Goal: Task Accomplishment & Management: Manage account settings

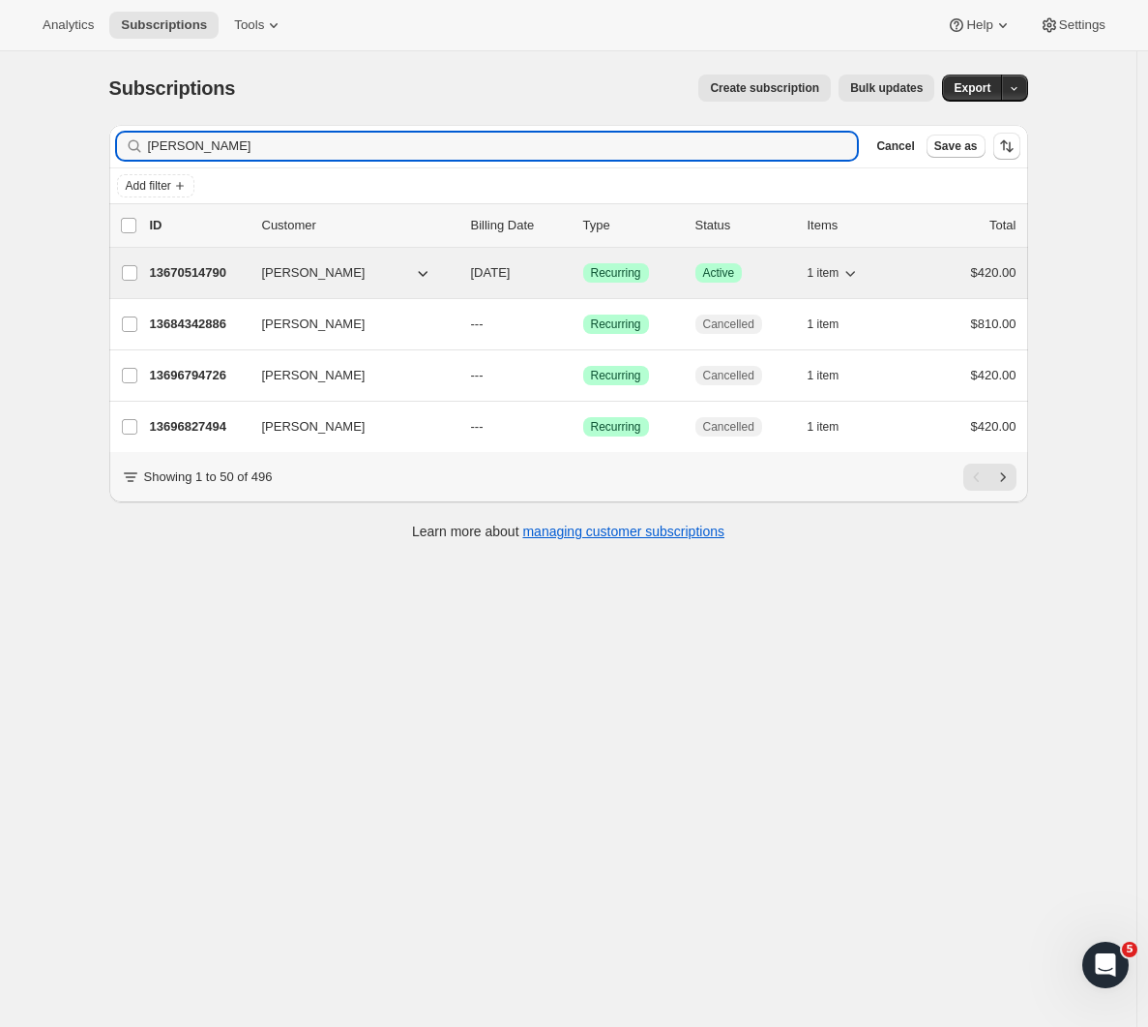
click at [168, 269] on p "13670514790" at bounding box center [198, 272] width 97 height 19
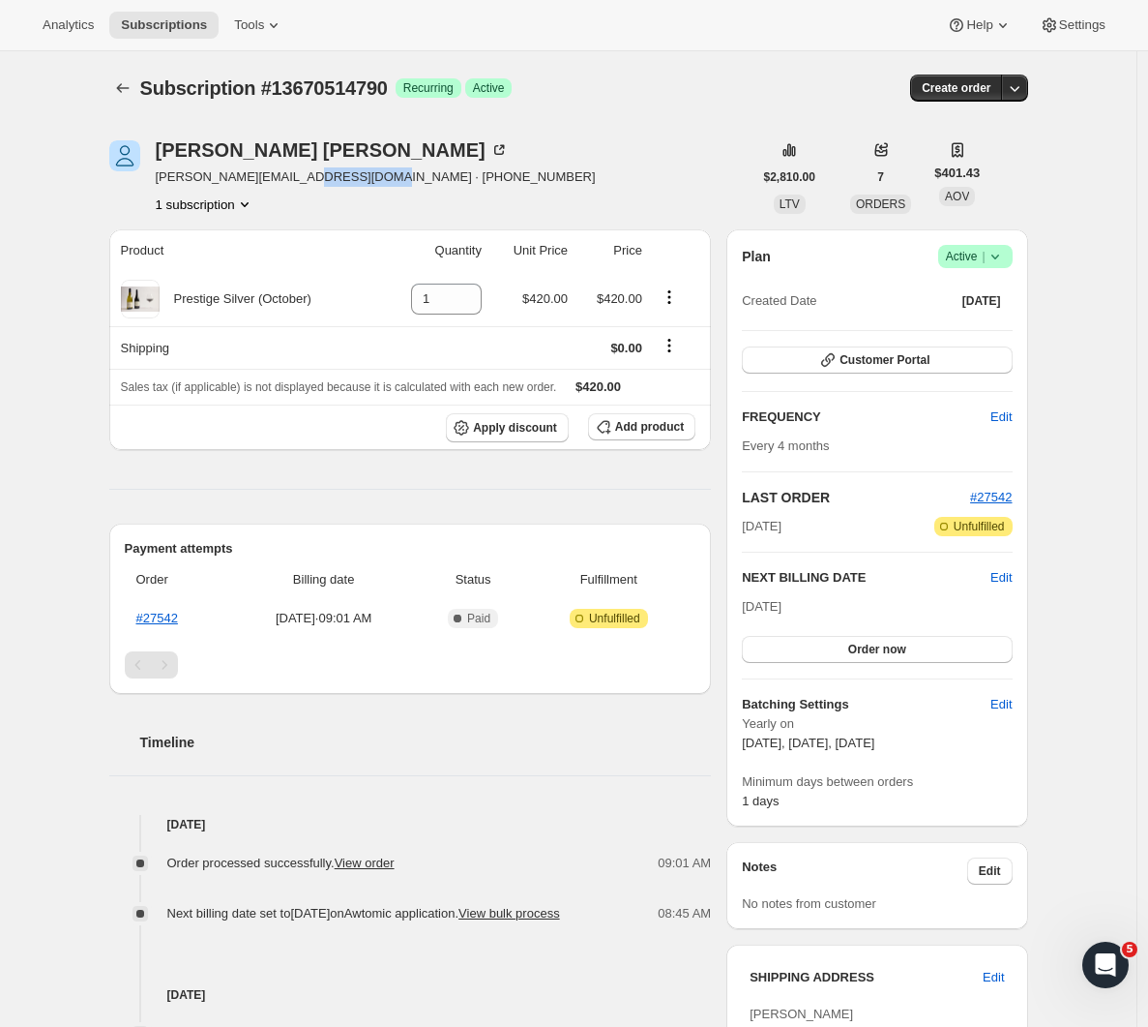
drag, startPoint x: 400, startPoint y: 176, endPoint x: 461, endPoint y: 177, distance: 61.0
click at [313, 178] on div "[PERSON_NAME] [PERSON_NAME][EMAIL_ADDRESS][DOMAIN_NAME] · [PHONE_NUMBER] 1 subs…" at bounding box center [430, 177] width 643 height 74
click at [461, 177] on div "[PERSON_NAME] [PERSON_NAME][EMAIL_ADDRESS][DOMAIN_NAME] · [PHONE_NUMBER] 1 subs…" at bounding box center [430, 177] width 643 height 74
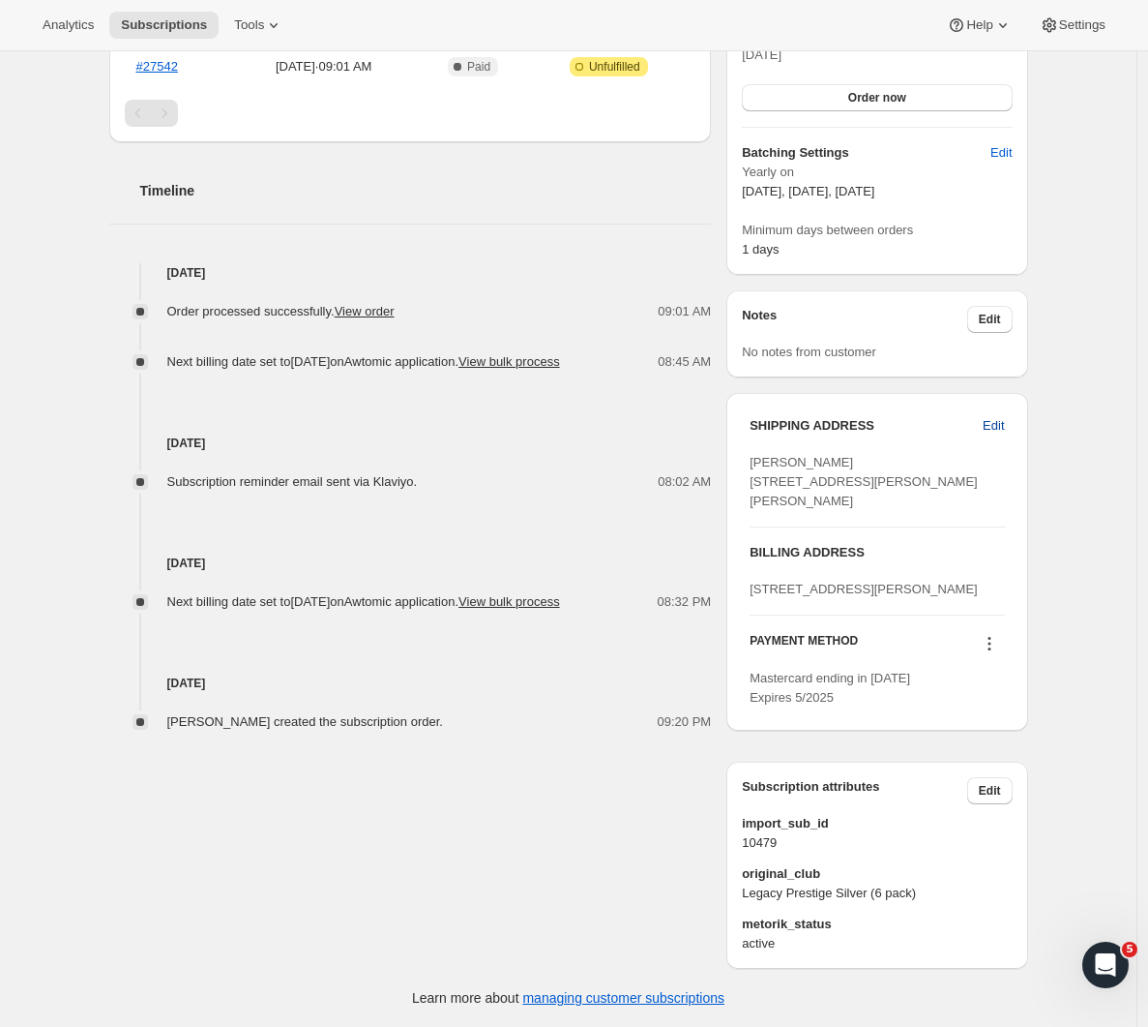
click at [997, 416] on span "Edit" at bounding box center [993, 425] width 21 height 19
select select "WKO"
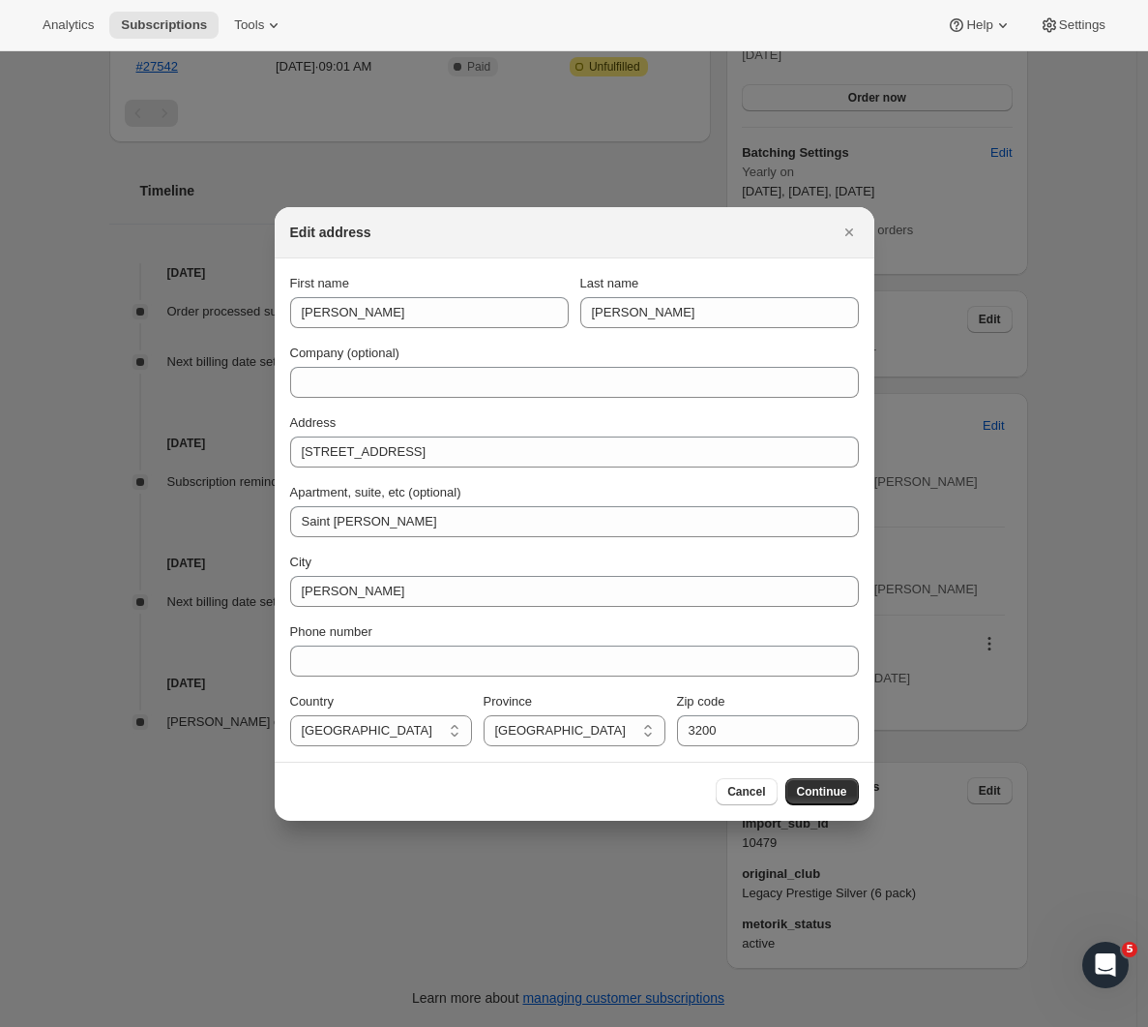
click at [749, 789] on span "Cancel" at bounding box center [747, 791] width 38 height 15
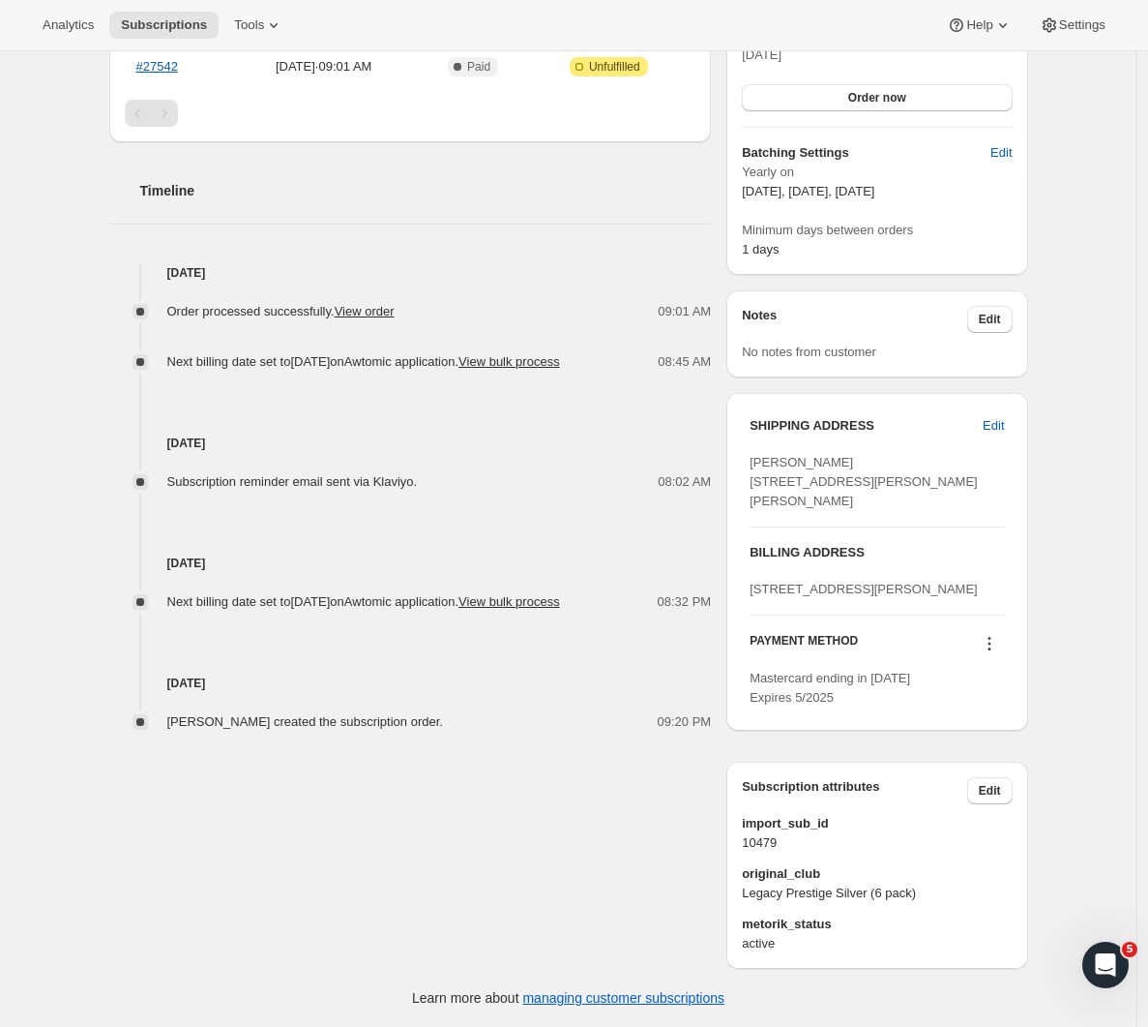
scroll to position [0, 0]
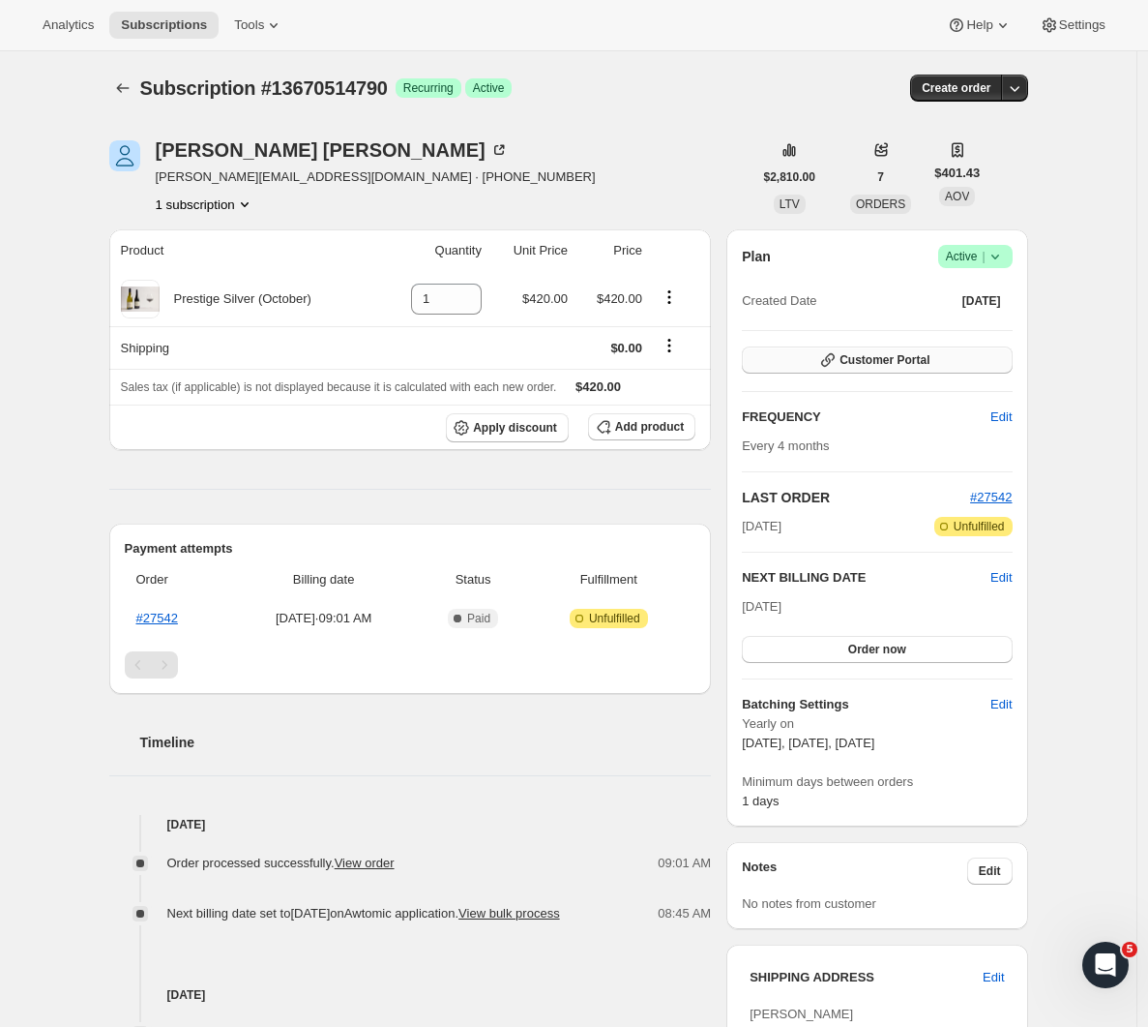
click at [916, 361] on span "Customer Portal" at bounding box center [885, 359] width 90 height 15
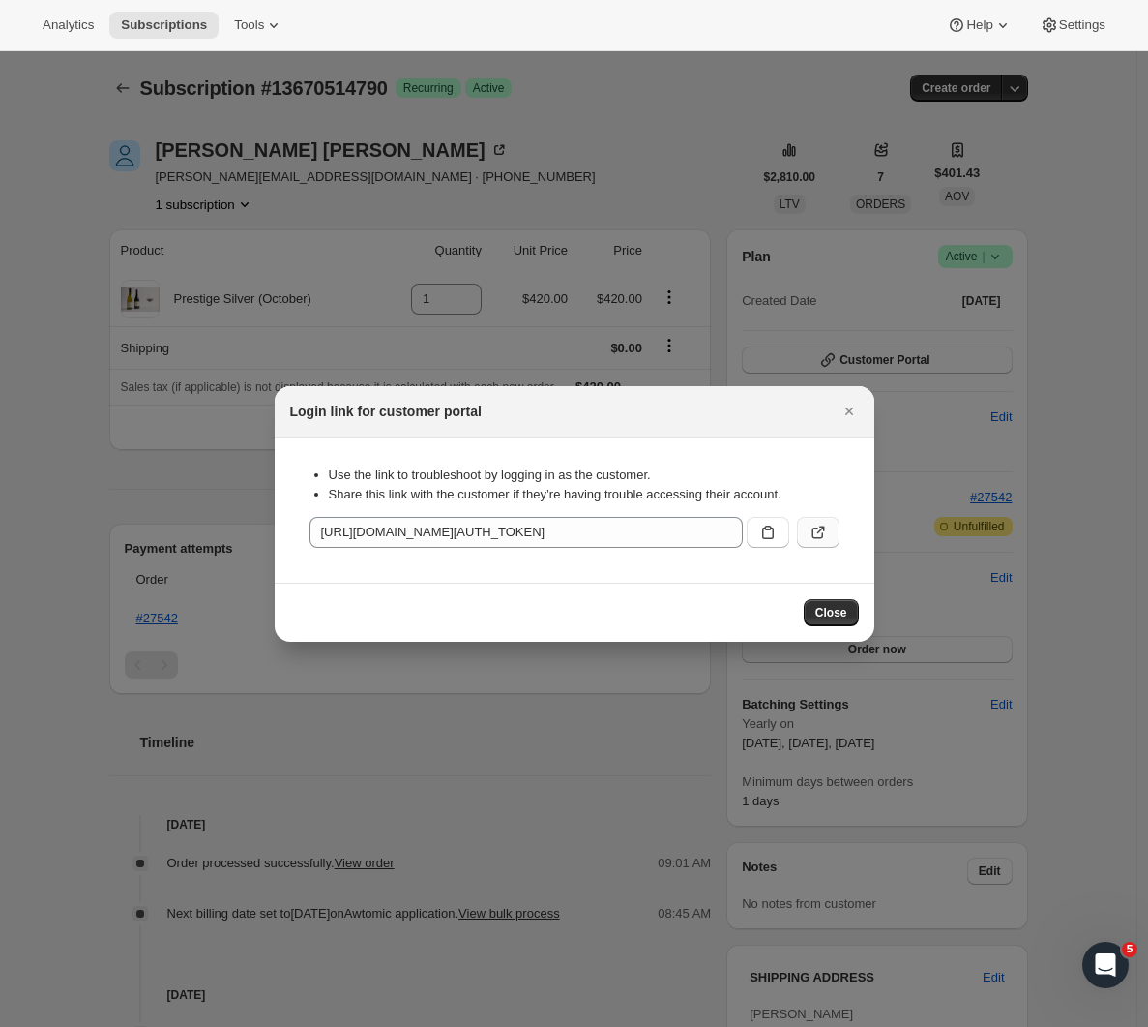
click at [814, 531] on icon ":rd8:" at bounding box center [818, 531] width 19 height 19
click at [832, 610] on span "Close" at bounding box center [832, 612] width 32 height 15
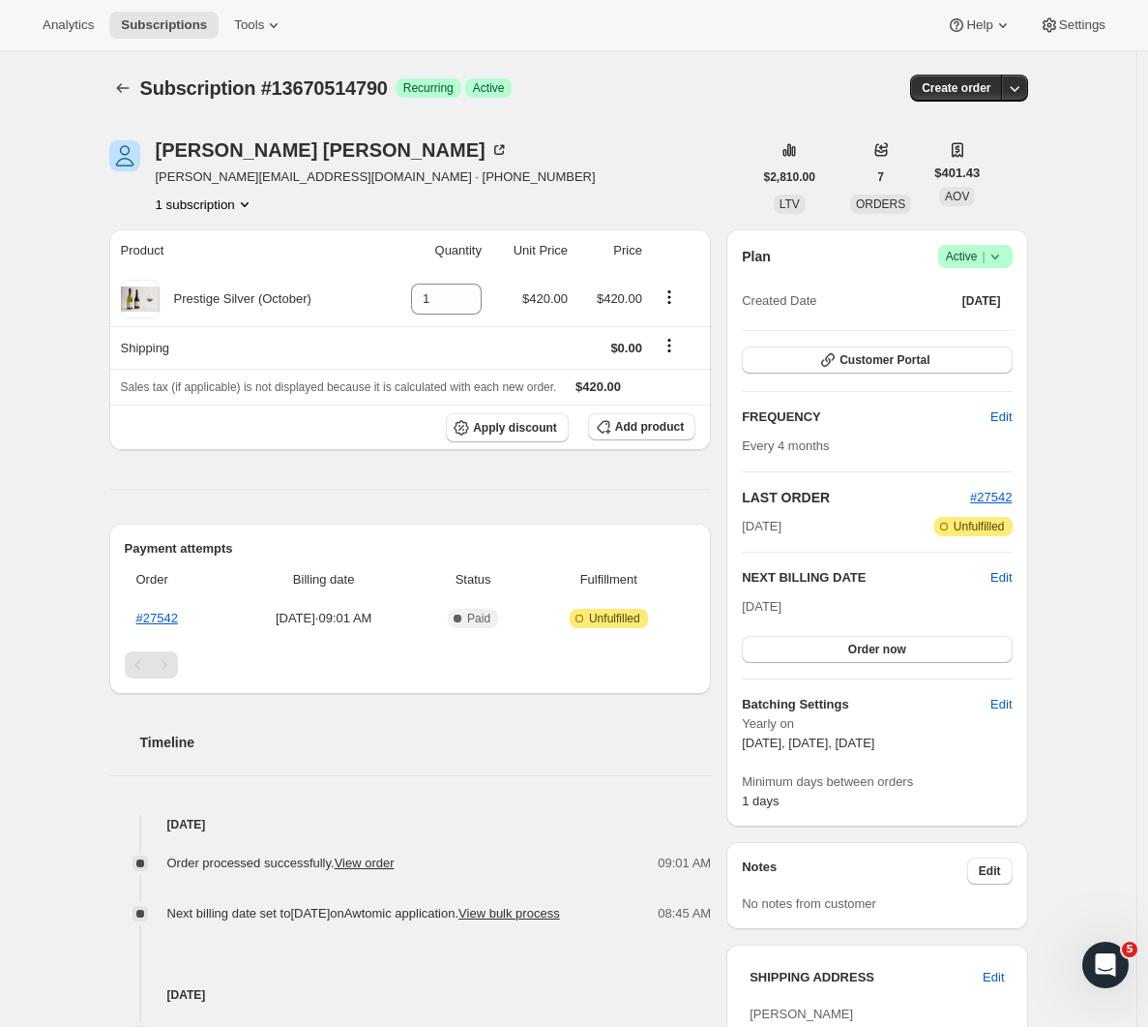
scroll to position [511, 0]
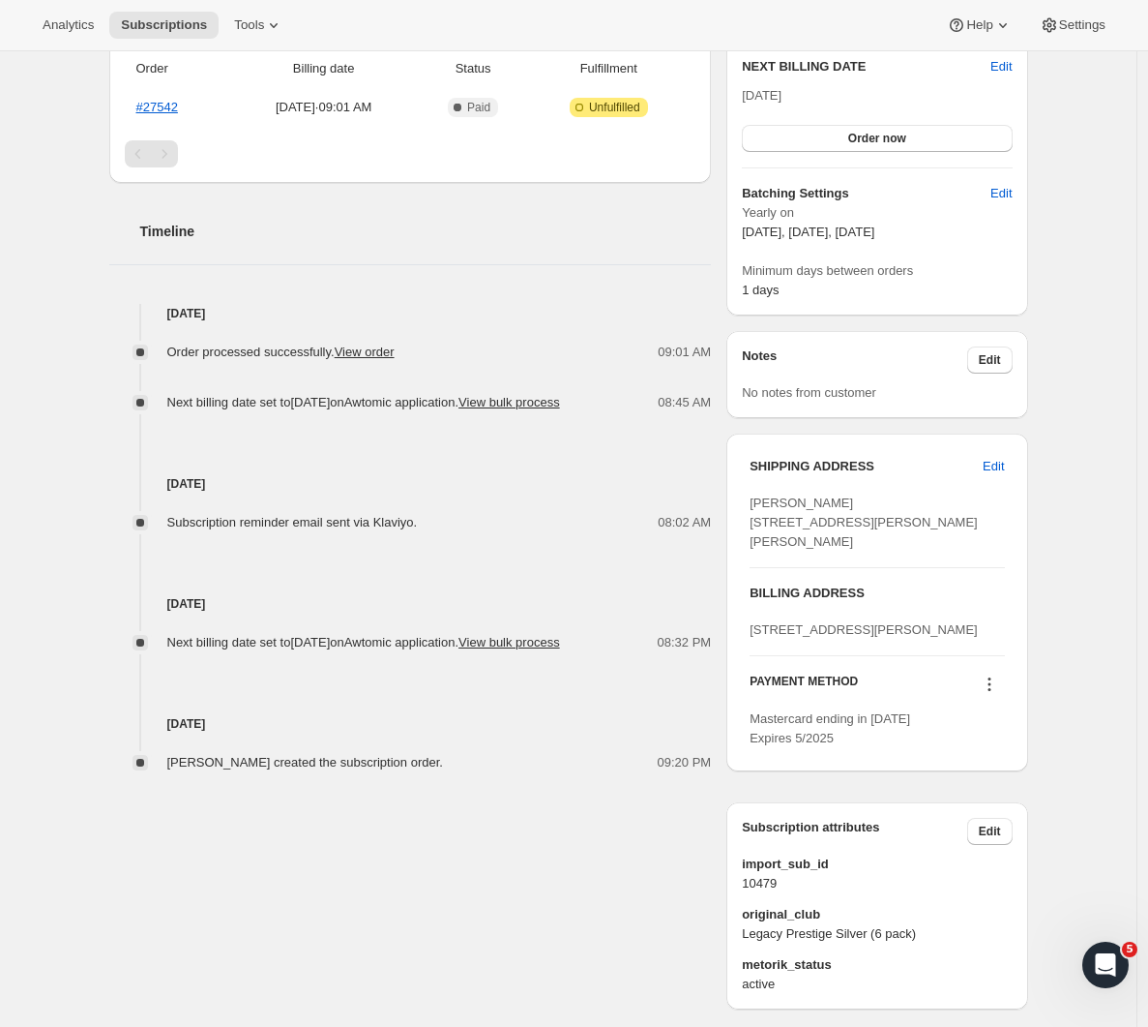
click at [842, 637] on span "[STREET_ADDRESS][PERSON_NAME]" at bounding box center [864, 629] width 228 height 15
click at [916, 640] on div "[STREET_ADDRESS][PERSON_NAME]" at bounding box center [877, 629] width 254 height 19
click at [991, 457] on span "Edit" at bounding box center [993, 466] width 21 height 19
select select "WKO"
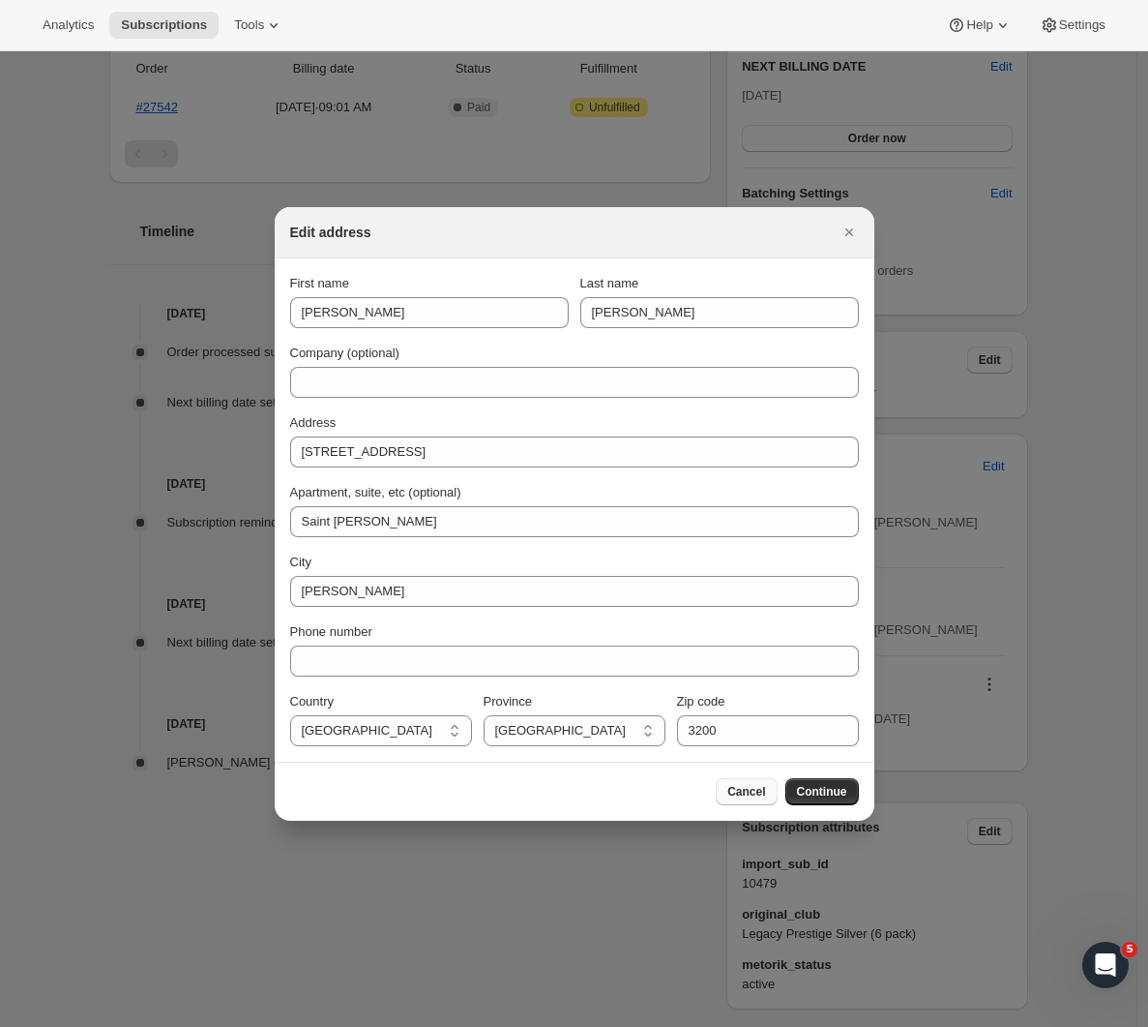
click at [737, 793] on span "Cancel" at bounding box center [747, 791] width 38 height 15
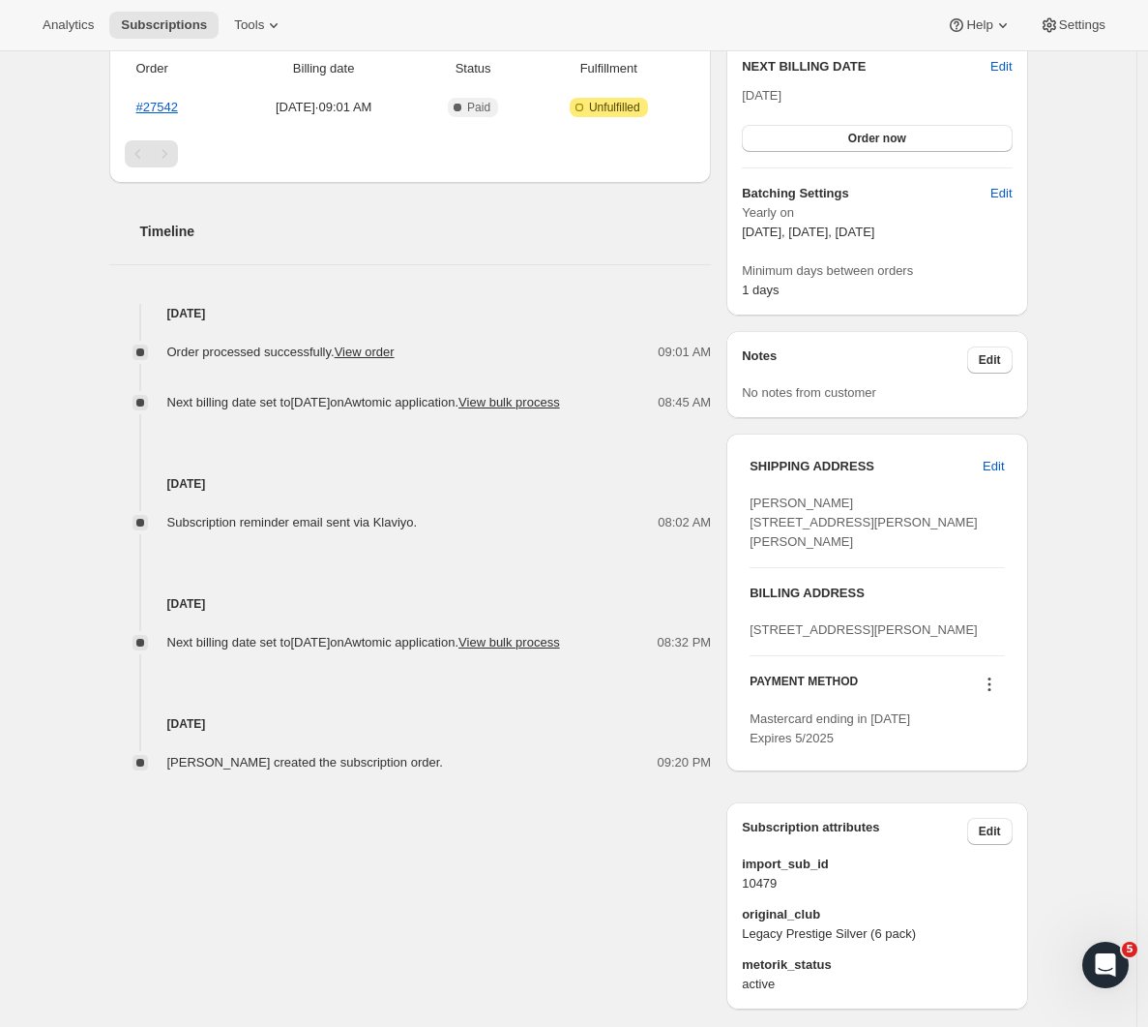
scroll to position [0, 0]
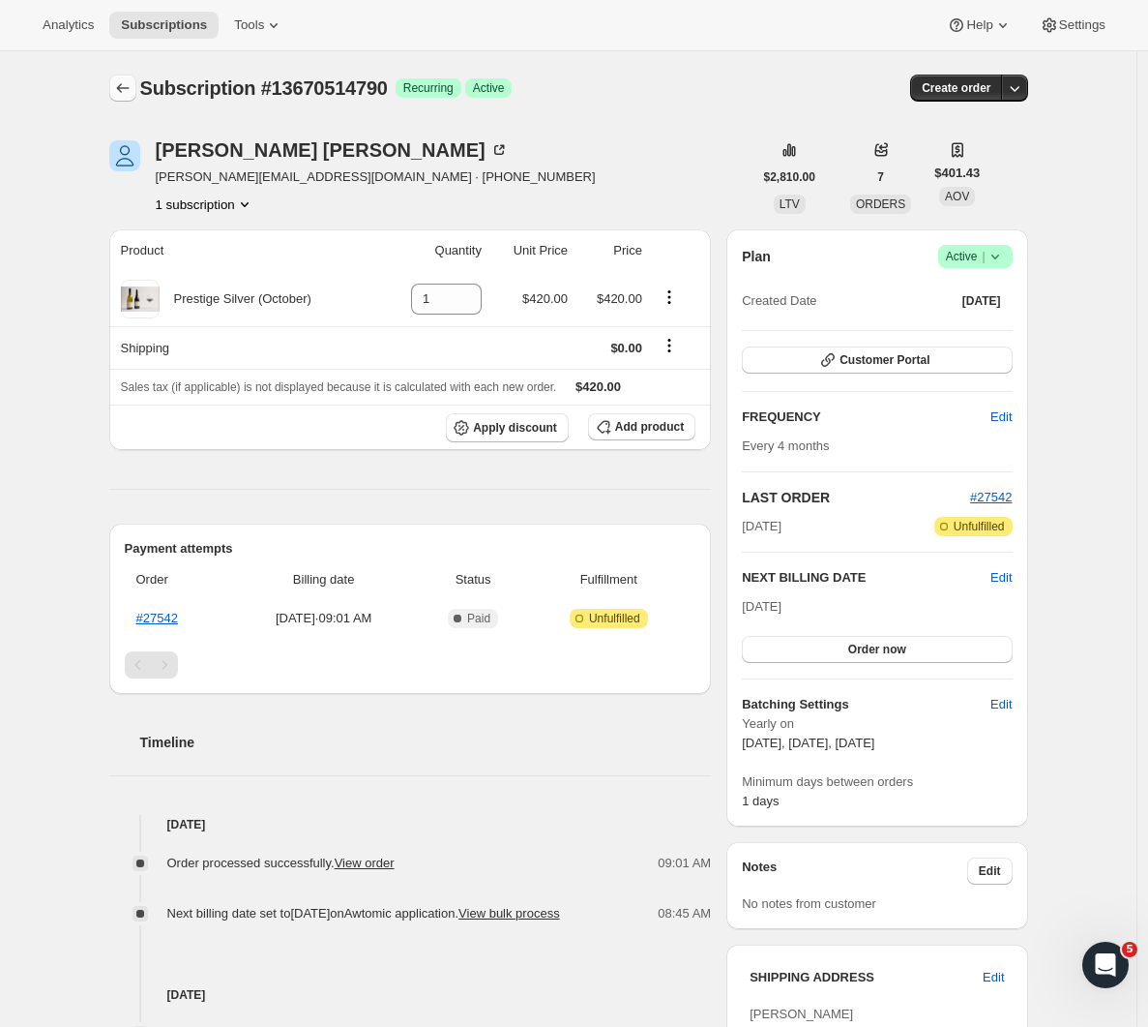
click at [126, 87] on icon "Subscriptions" at bounding box center [122, 87] width 19 height 19
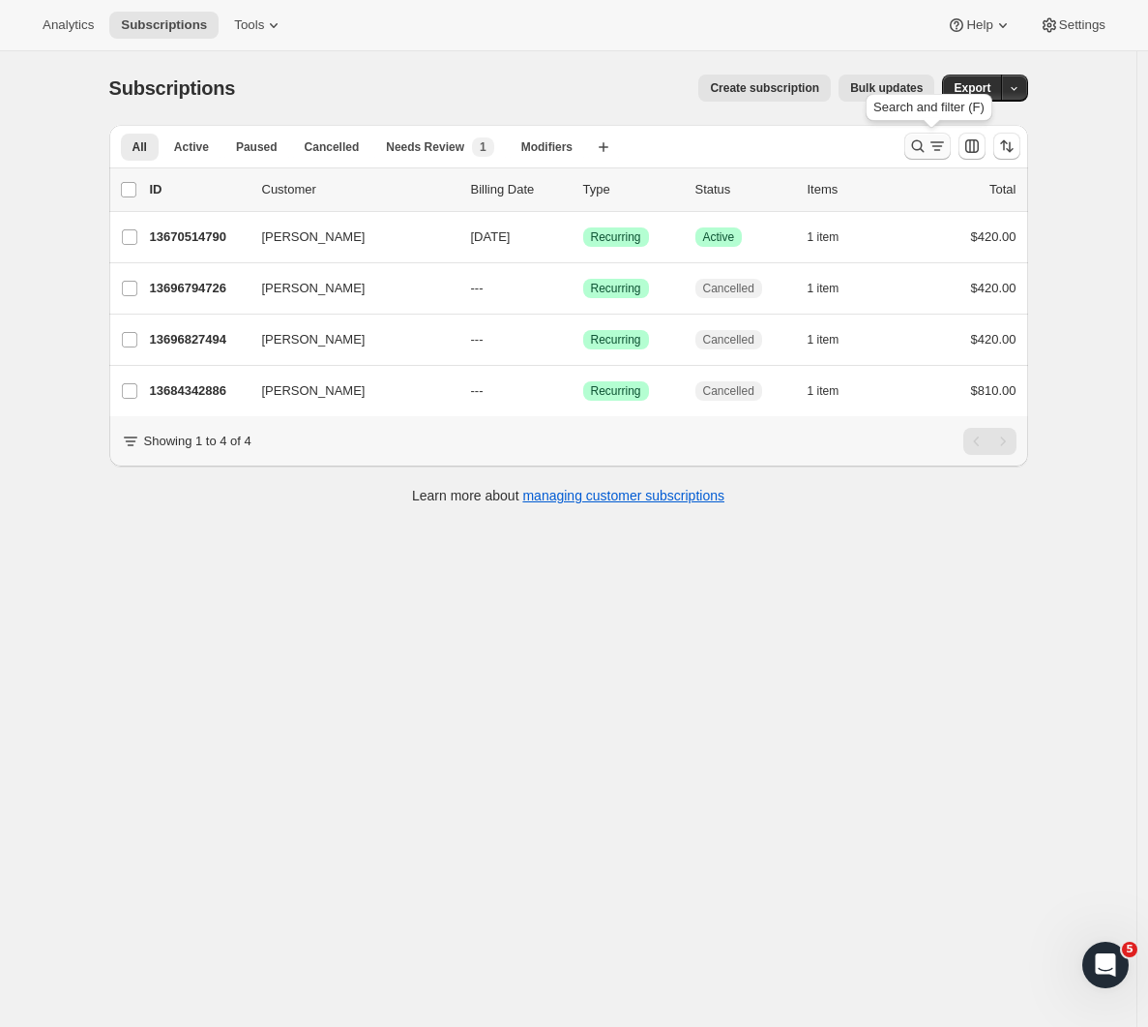
click at [928, 138] on icon "Search and filter results" at bounding box center [917, 145] width 19 height 19
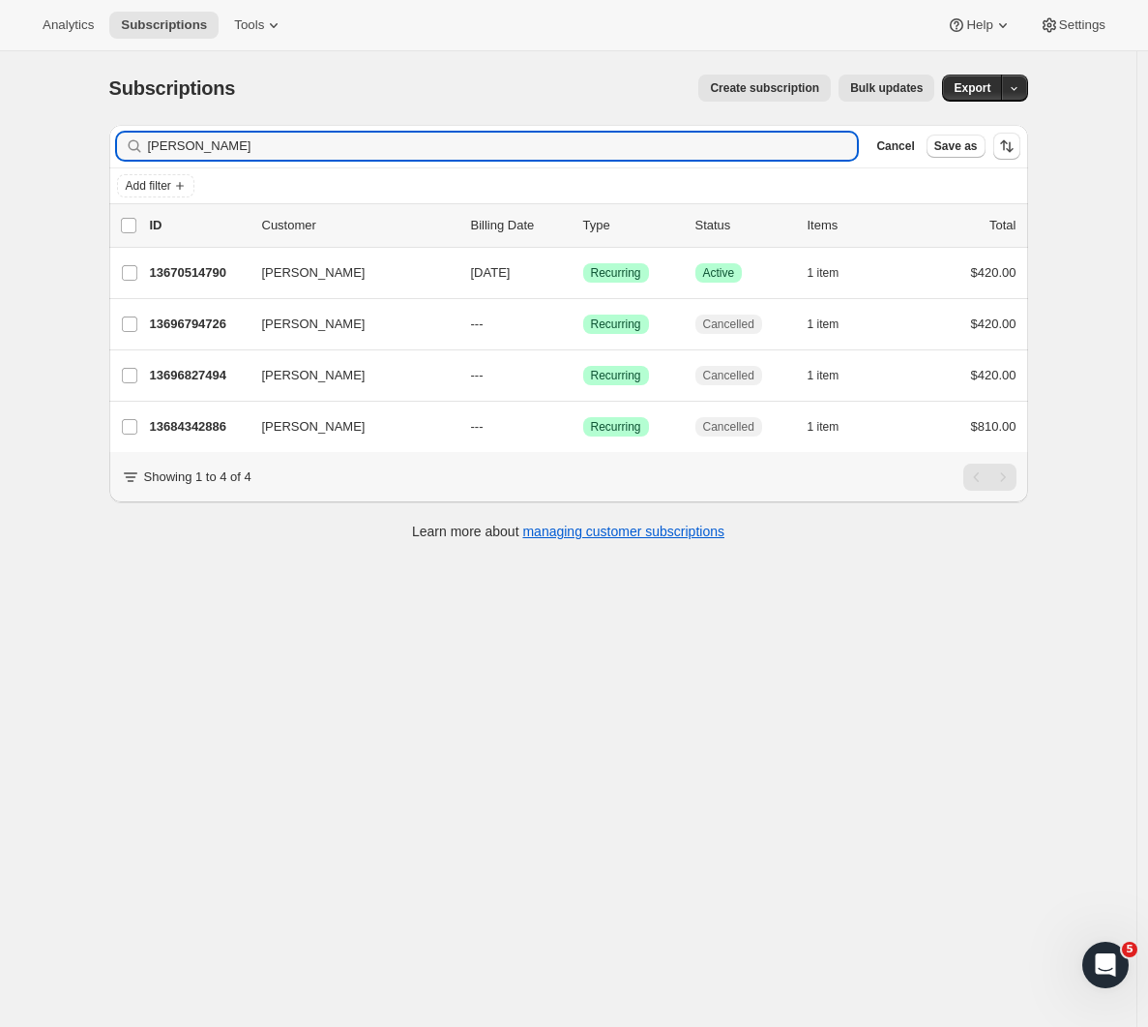
drag, startPoint x: 198, startPoint y: 137, endPoint x: 96, endPoint y: 136, distance: 102.6
click at [96, 136] on div "Subscriptions. This page is ready Subscriptions Create subscription Bulk update…" at bounding box center [569, 305] width 966 height 509
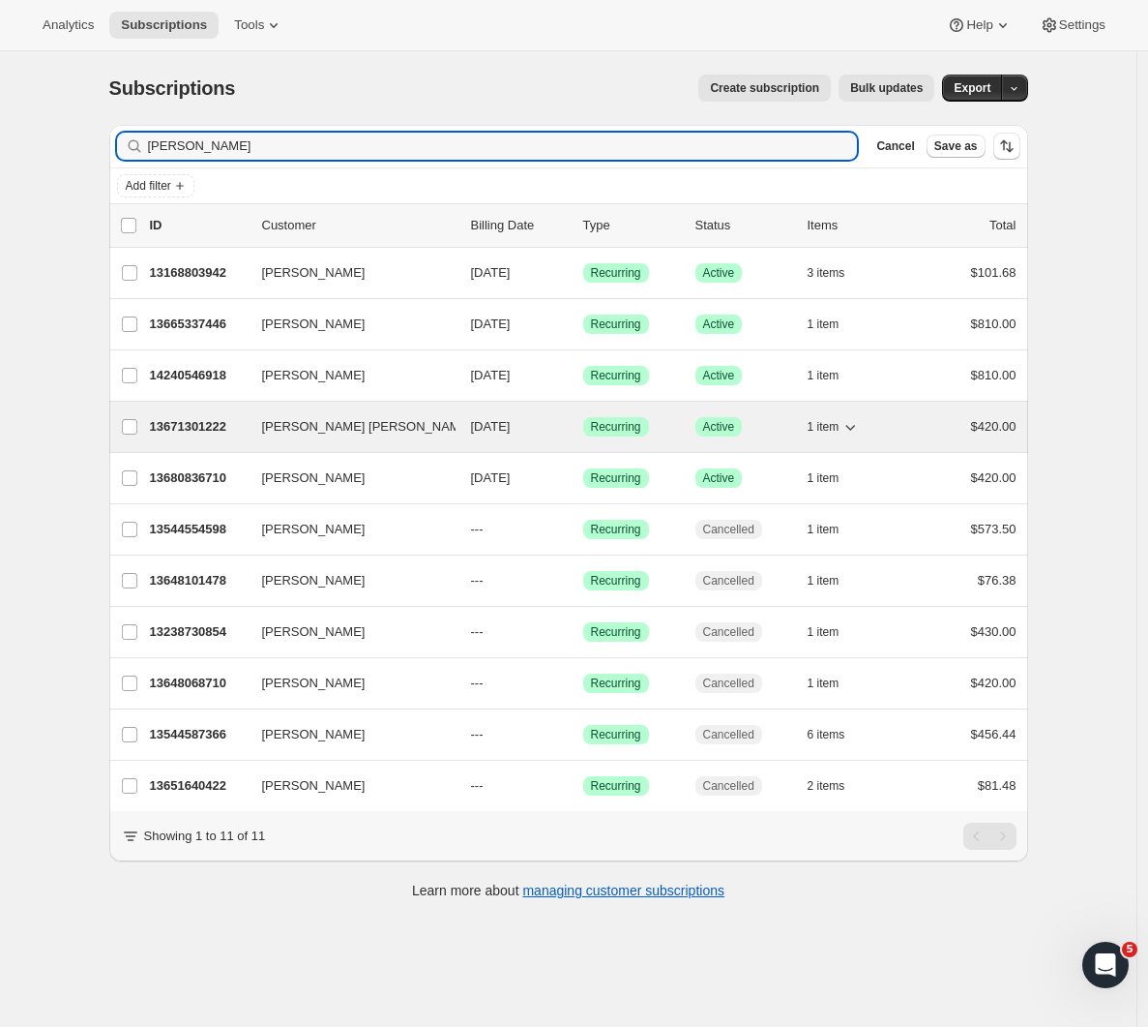
type input "[PERSON_NAME]"
click at [187, 425] on p "13671301222" at bounding box center [198, 426] width 97 height 19
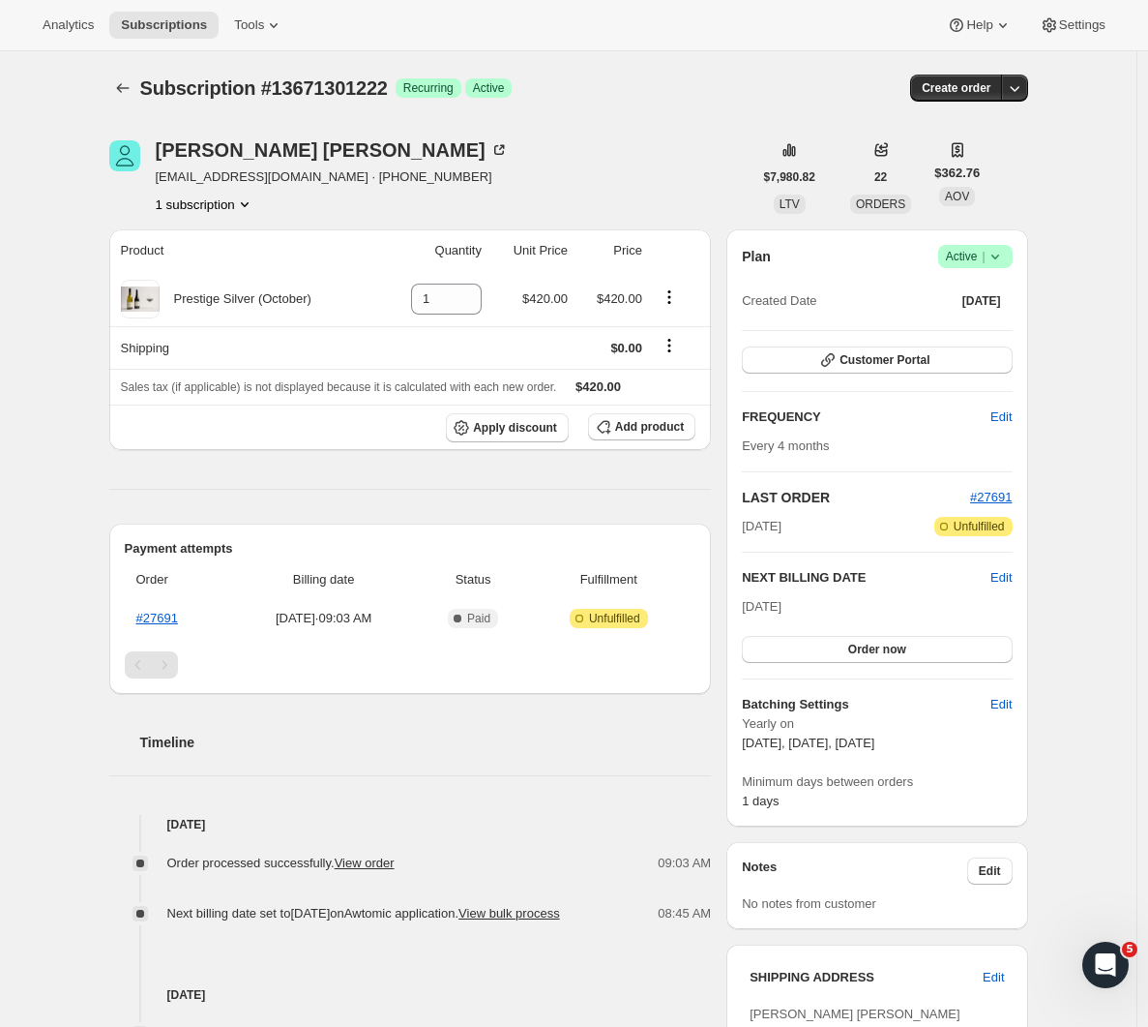
click at [999, 261] on icon at bounding box center [995, 256] width 19 height 19
click at [991, 320] on span "Cancel subscription" at bounding box center [974, 327] width 109 height 15
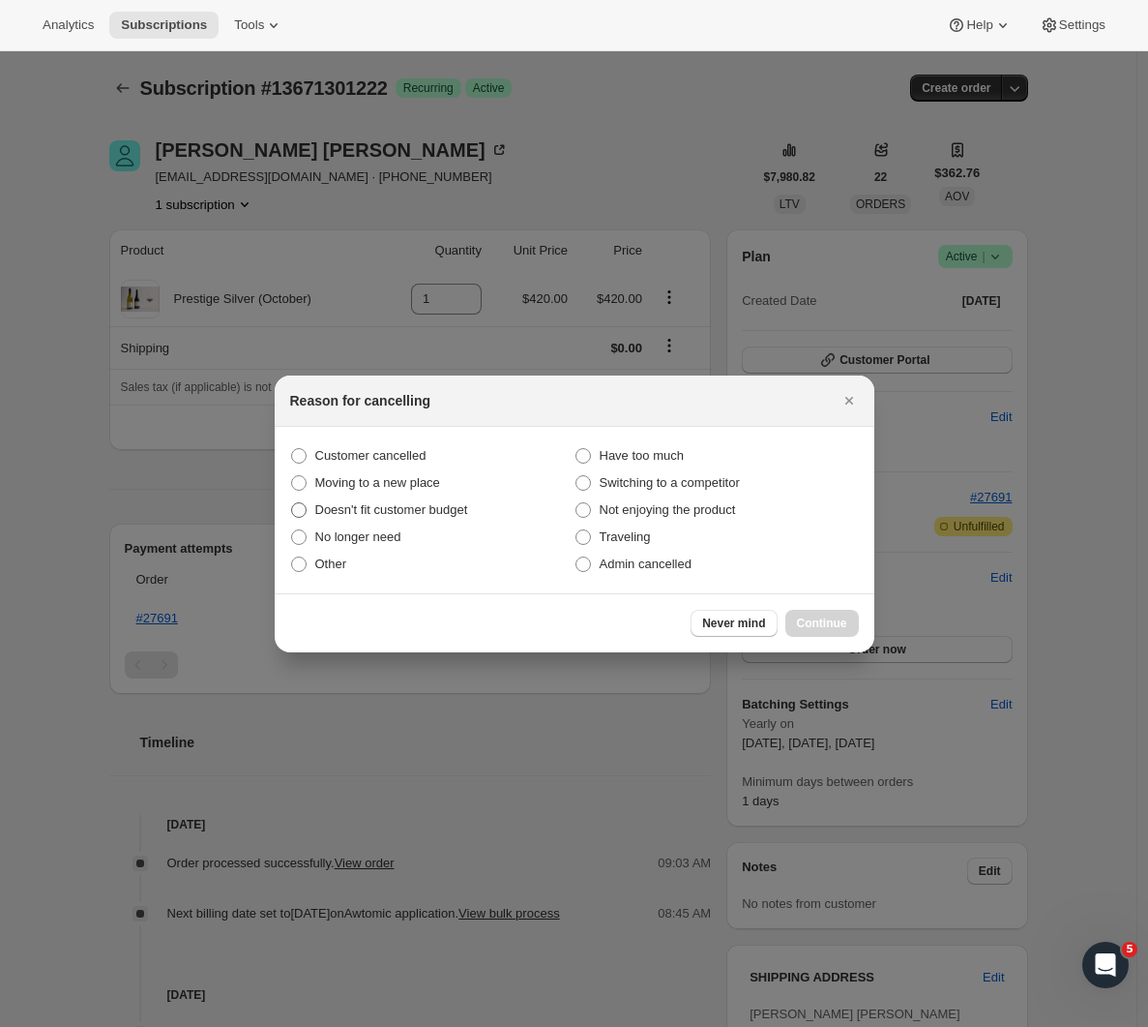
click at [307, 513] on span ":rja:" at bounding box center [298, 509] width 17 height 17
click at [292, 503] on input "Doesn't fit customer budget" at bounding box center [291, 502] width 1 height 1
radio input "true"
click at [807, 618] on span "Continue" at bounding box center [822, 622] width 50 height 15
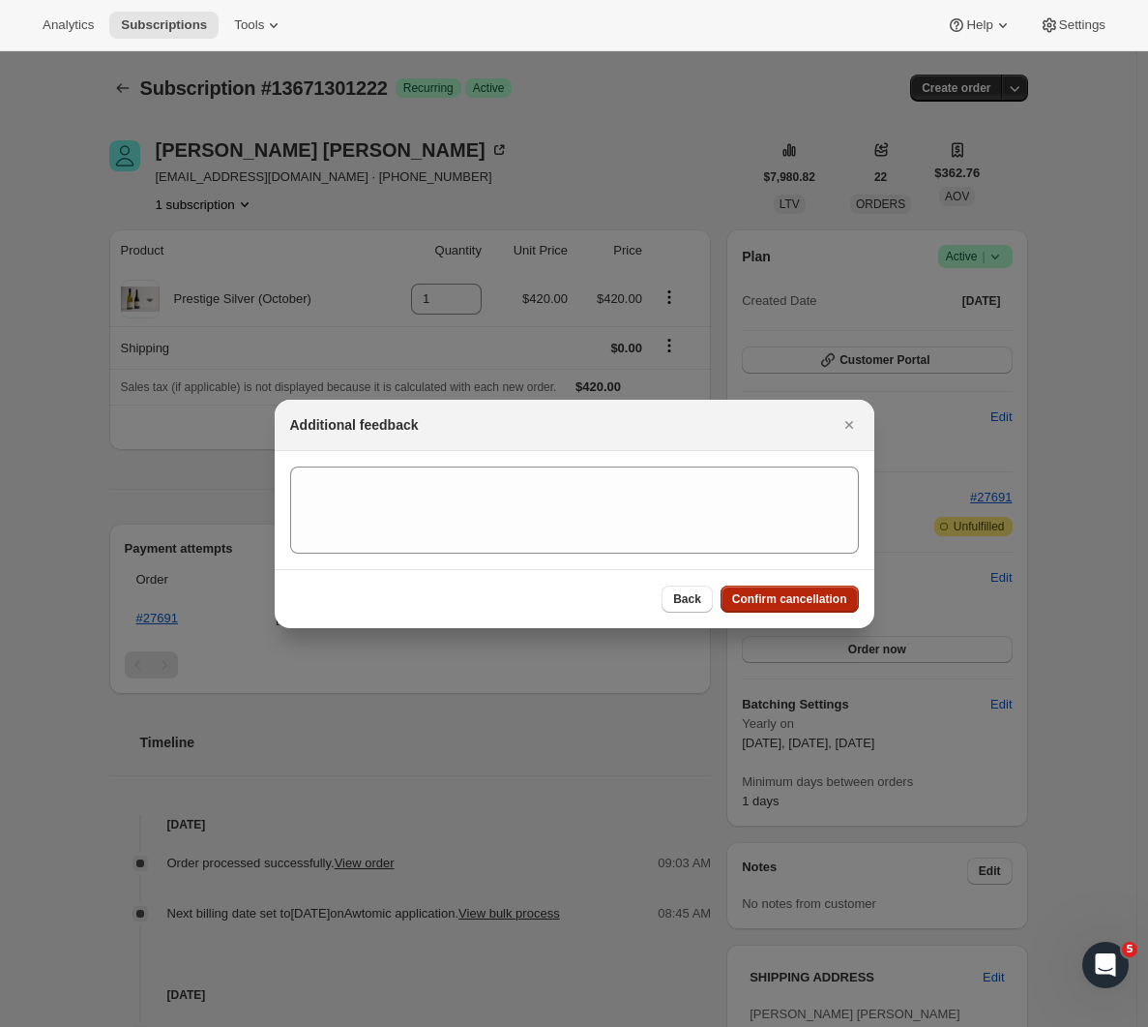
click at [800, 597] on span "Confirm cancellation" at bounding box center [789, 598] width 115 height 15
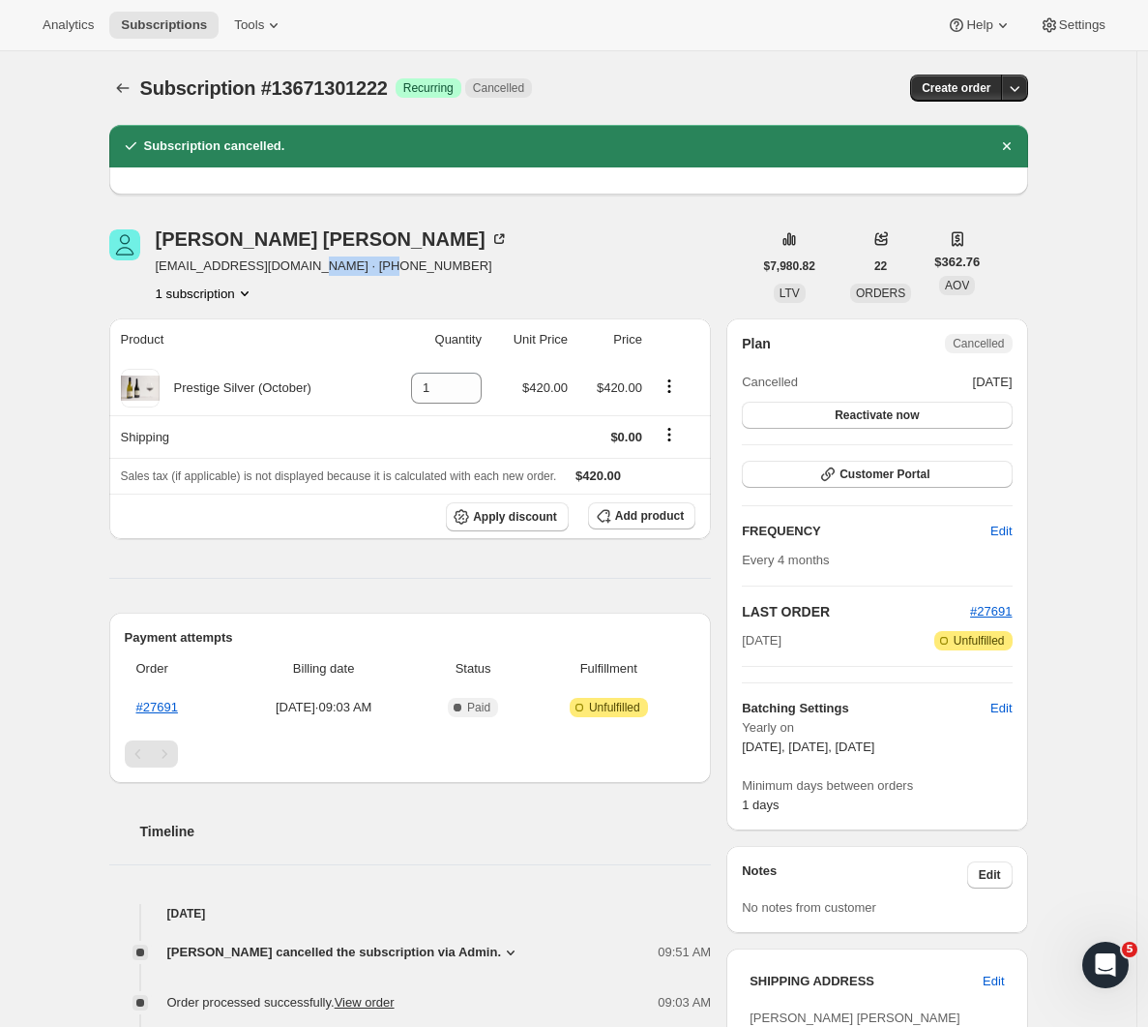
drag, startPoint x: 415, startPoint y: 261, endPoint x: 320, endPoint y: 261, distance: 94.8
click at [320, 261] on div "[PERSON_NAME] [PERSON_NAME] [EMAIL_ADDRESS][DOMAIN_NAME] · [PHONE_NUMBER] 1 sub…" at bounding box center [430, 266] width 643 height 74
copy span "64224005084"
drag, startPoint x: 1042, startPoint y: 323, endPoint x: 373, endPoint y: 282, distance: 669.8
click at [532, 270] on div "[PERSON_NAME] [PERSON_NAME] [EMAIL_ADDRESS][DOMAIN_NAME] · [PHONE_NUMBER] 1 sub…" at bounding box center [430, 266] width 643 height 74
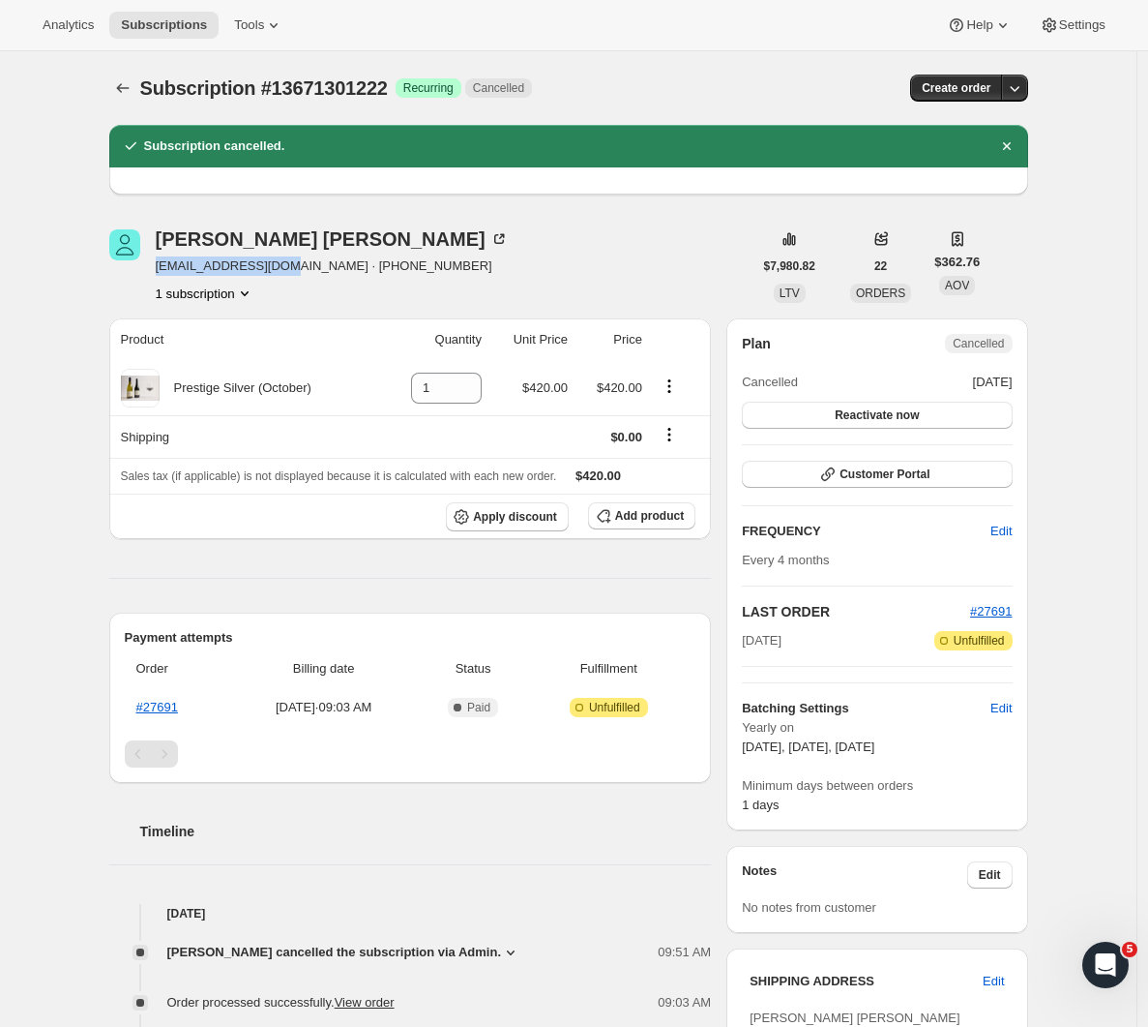
drag, startPoint x: 303, startPoint y: 267, endPoint x: 155, endPoint y: 267, distance: 148.0
click at [155, 267] on div "[PERSON_NAME] [PERSON_NAME] [EMAIL_ADDRESS][DOMAIN_NAME] · [PHONE_NUMBER] 1 sub…" at bounding box center [430, 266] width 643 height 74
copy span "[EMAIL_ADDRESS][DOMAIN_NAME]"
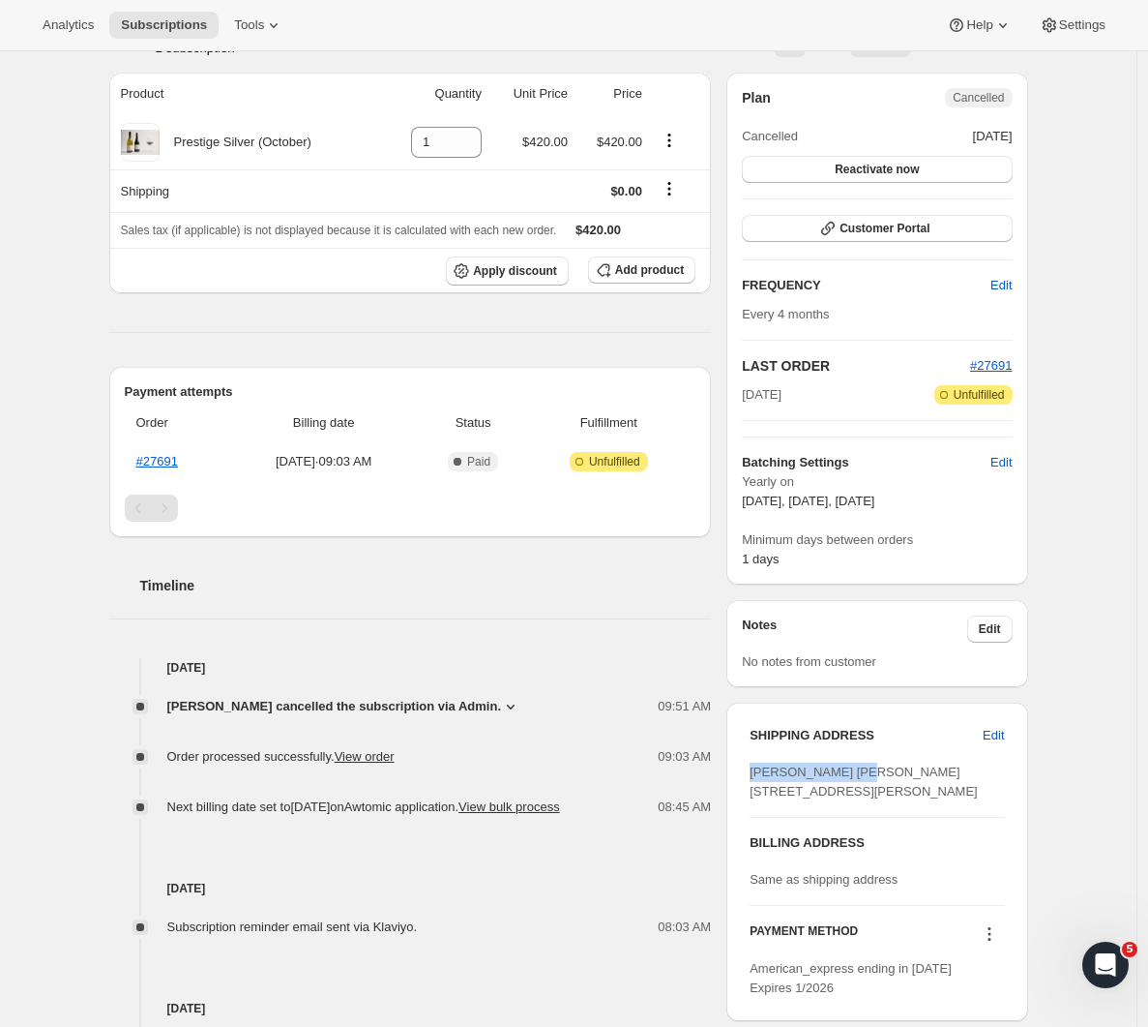
drag, startPoint x: 872, startPoint y: 774, endPoint x: 759, endPoint y: 770, distance: 113.3
click at [756, 774] on div "[PERSON_NAME] [PERSON_NAME] [STREET_ADDRESS][PERSON_NAME]" at bounding box center [877, 781] width 254 height 39
copy span "[PERSON_NAME] [PERSON_NAME]"
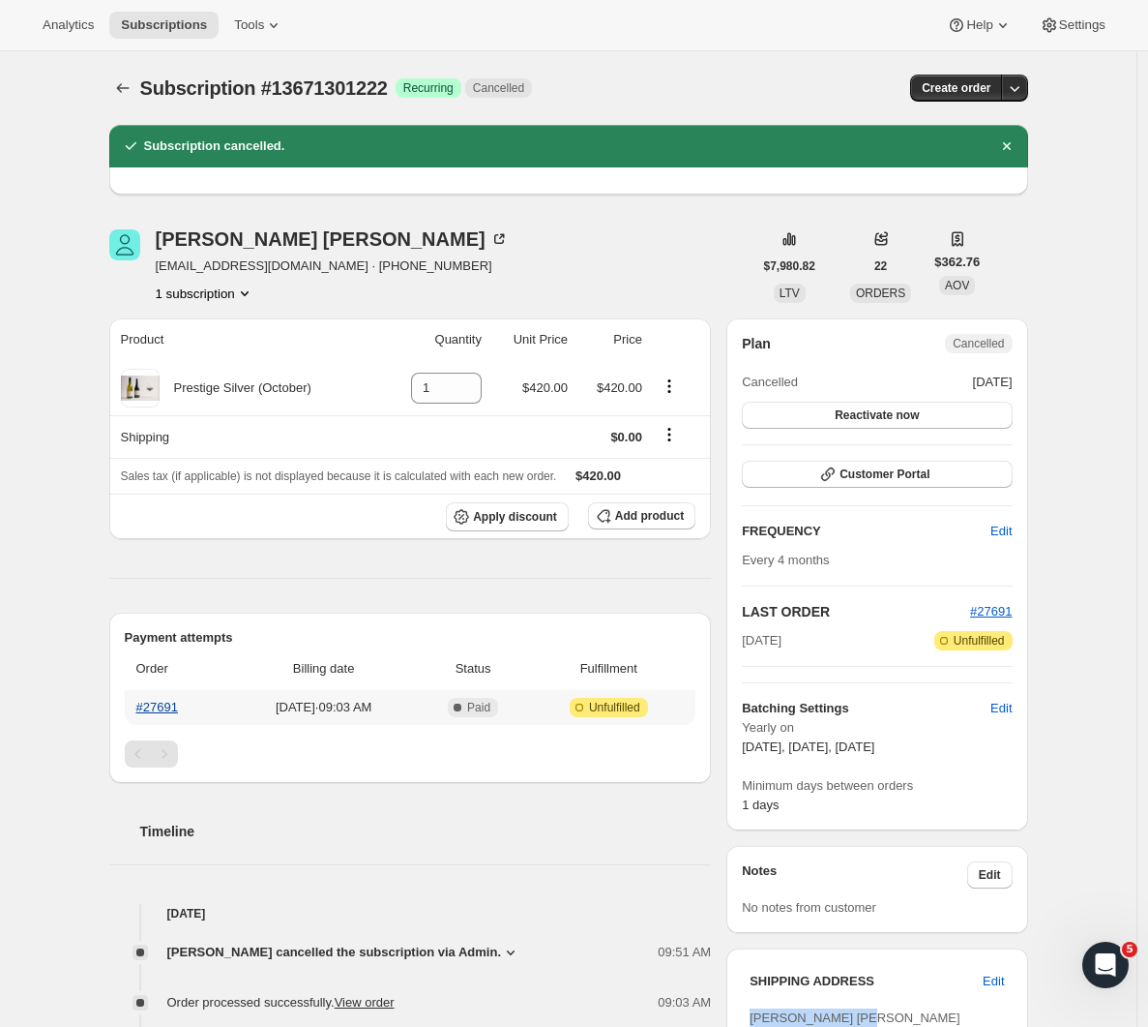
click at [167, 708] on link "#27691" at bounding box center [157, 707] width 42 height 15
click at [130, 90] on icon "Subscriptions" at bounding box center [122, 87] width 19 height 19
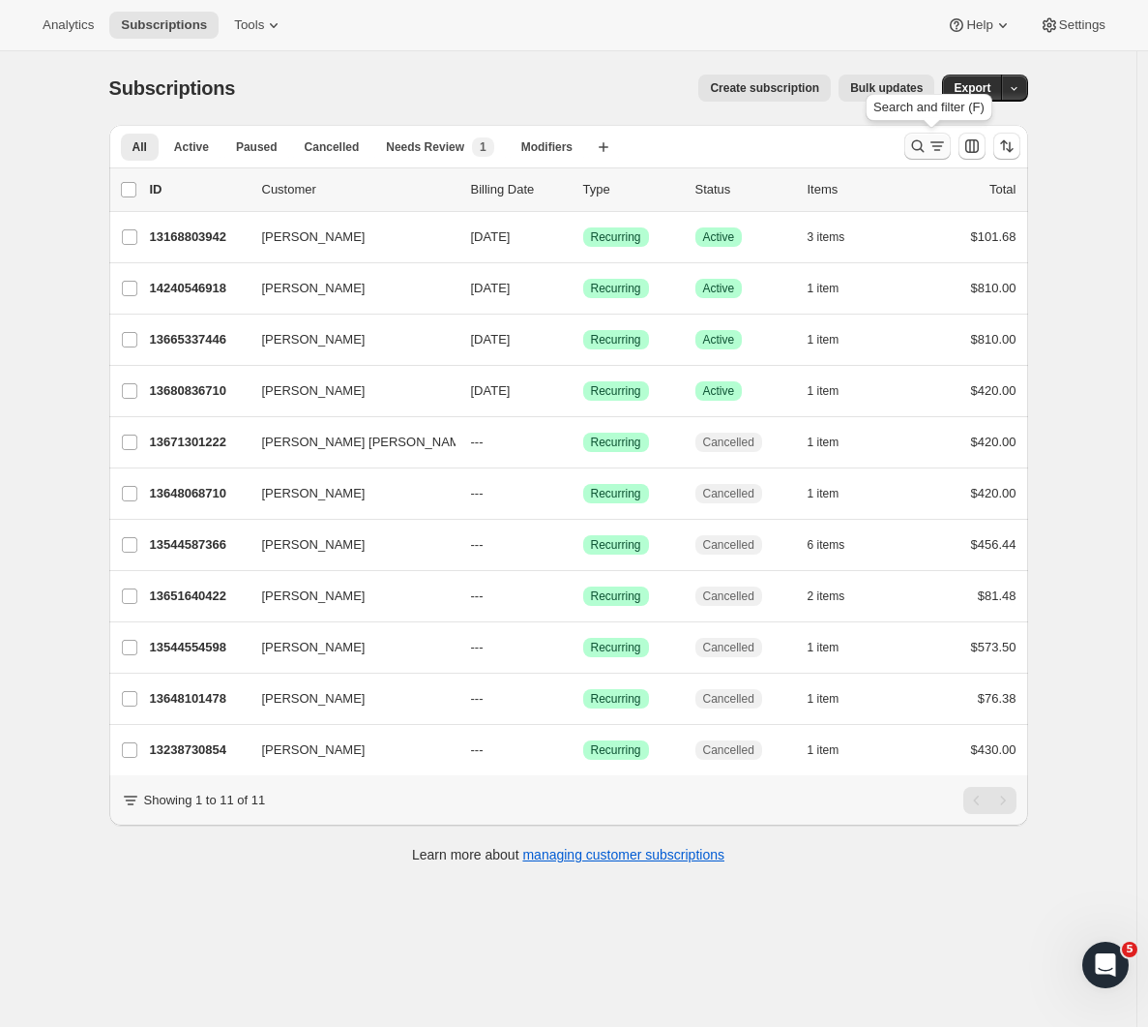
click at [924, 145] on icon "Search and filter results" at bounding box center [917, 145] width 19 height 19
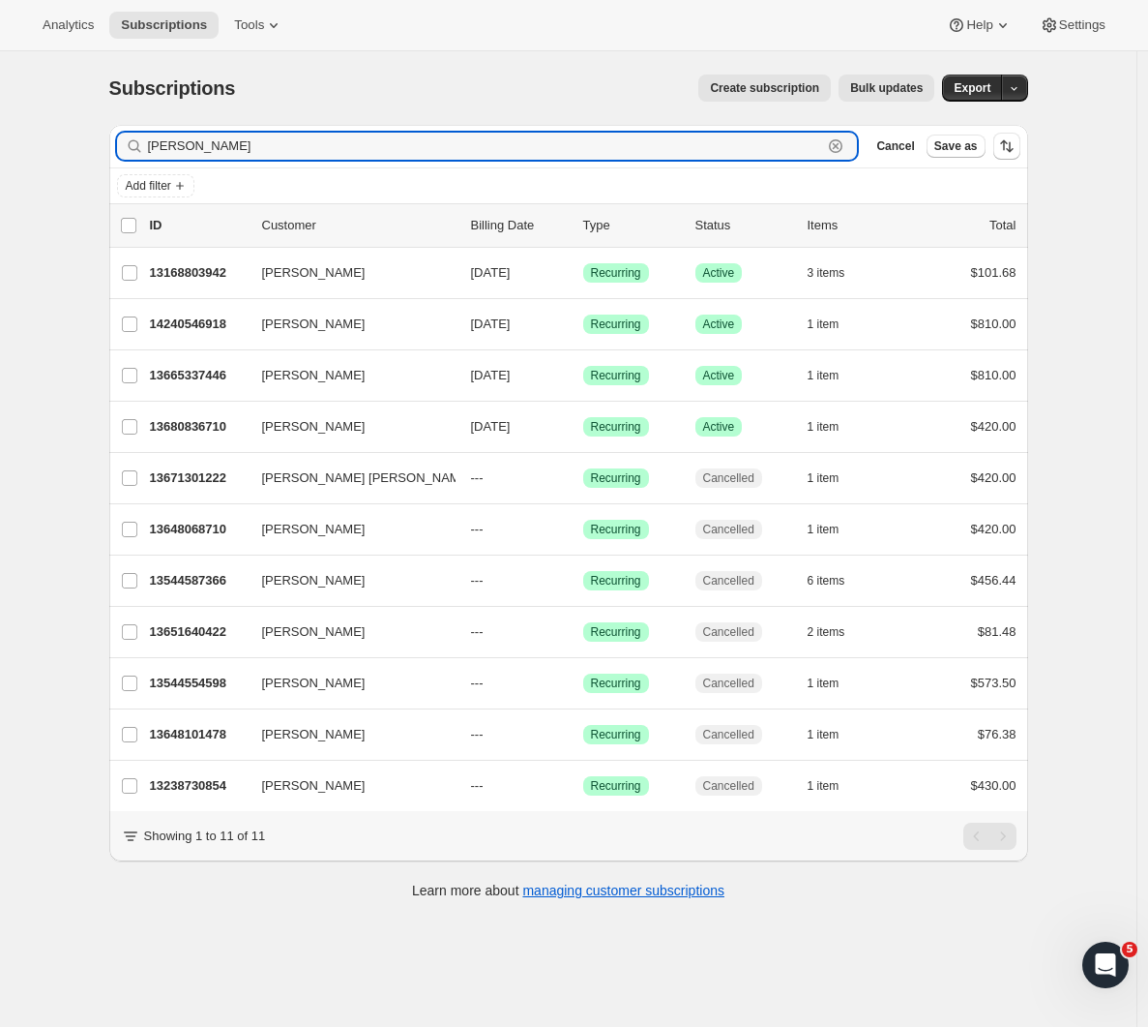
drag, startPoint x: 207, startPoint y: 150, endPoint x: 15, endPoint y: 138, distance: 191.9
click at [15, 138] on div "Subscriptions. This page is ready Subscriptions Create subscription Bulk update…" at bounding box center [568, 564] width 1137 height 1027
paste input "[PERSON_NAME]"
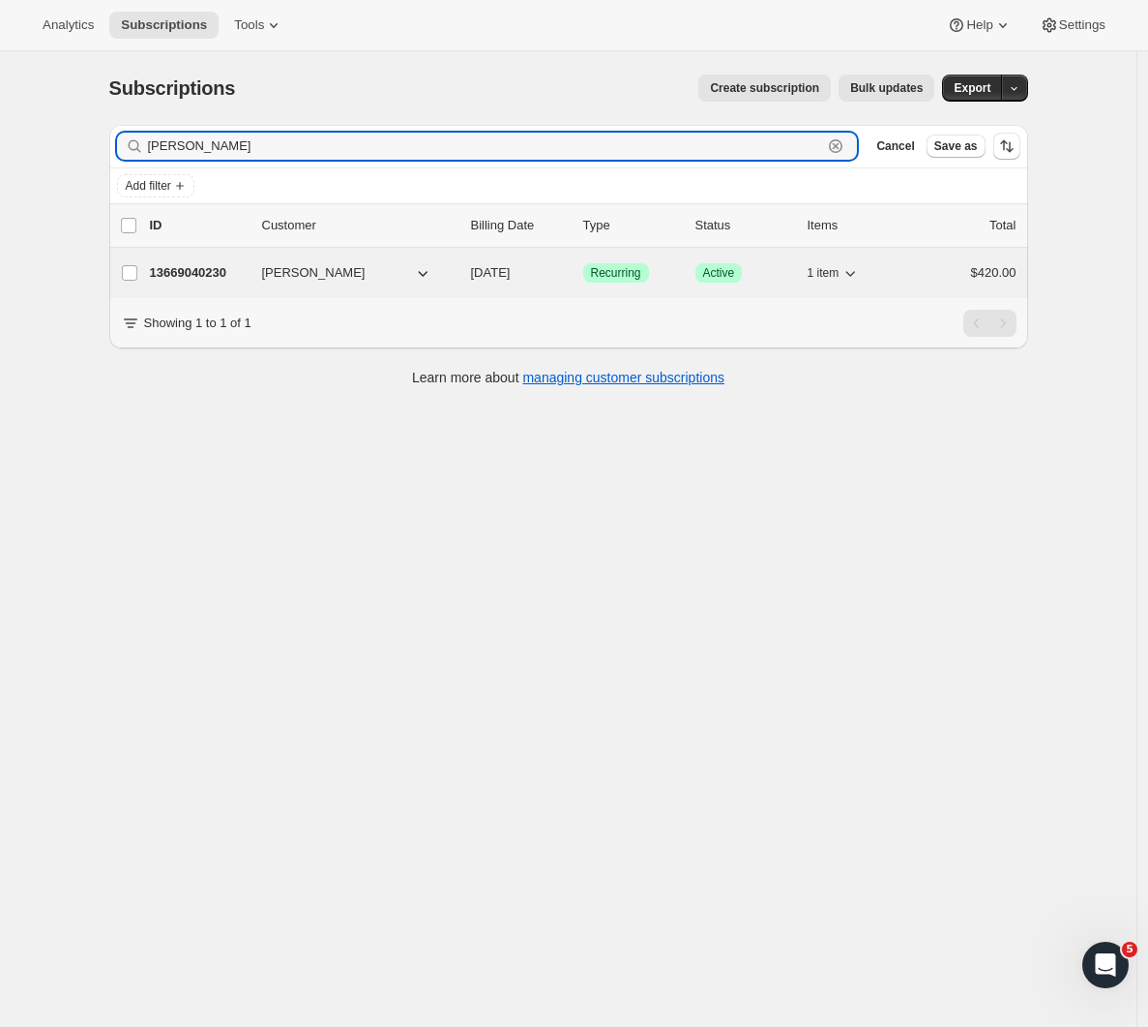
type input "[PERSON_NAME]"
click at [207, 272] on p "13669040230" at bounding box center [198, 272] width 97 height 19
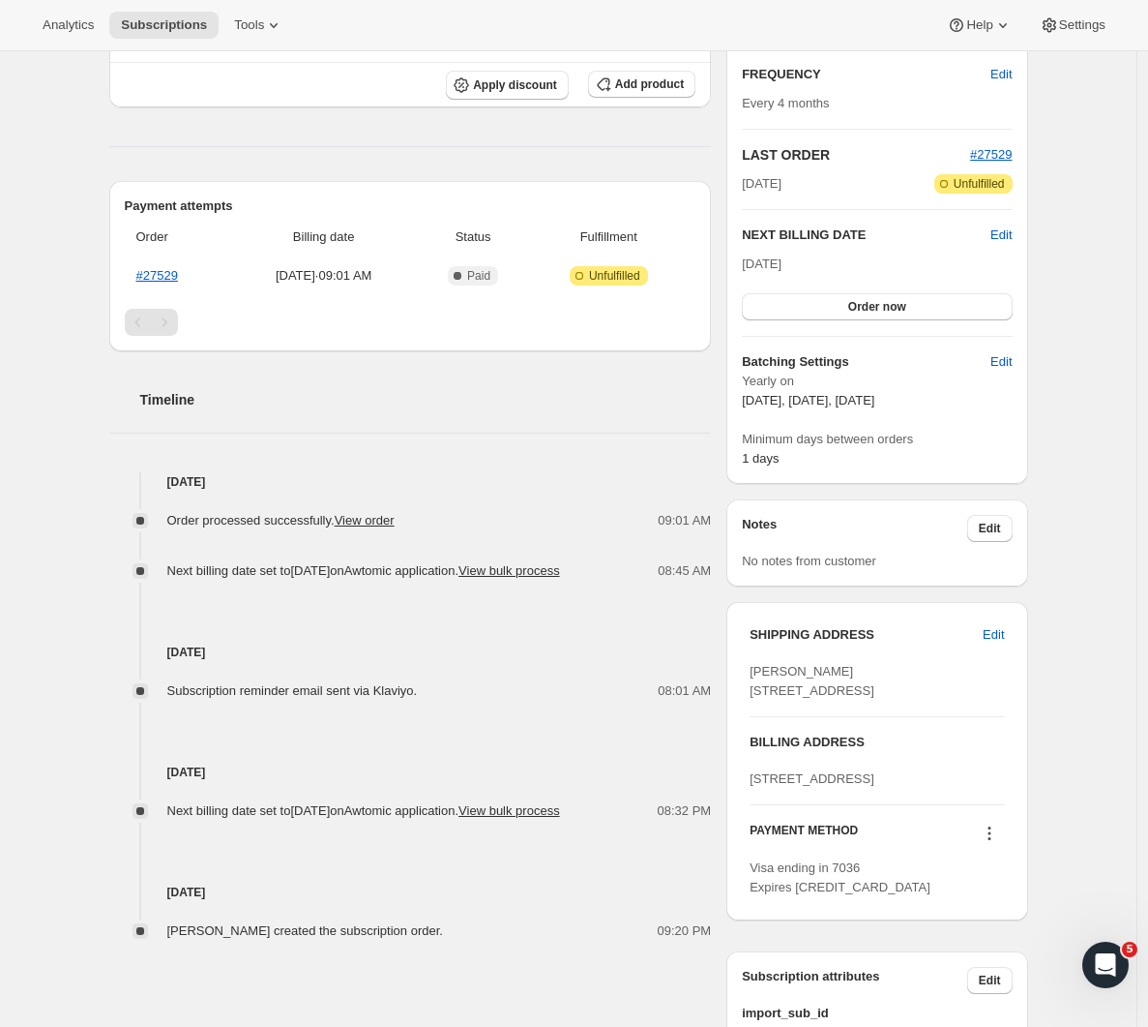
scroll to position [497, 0]
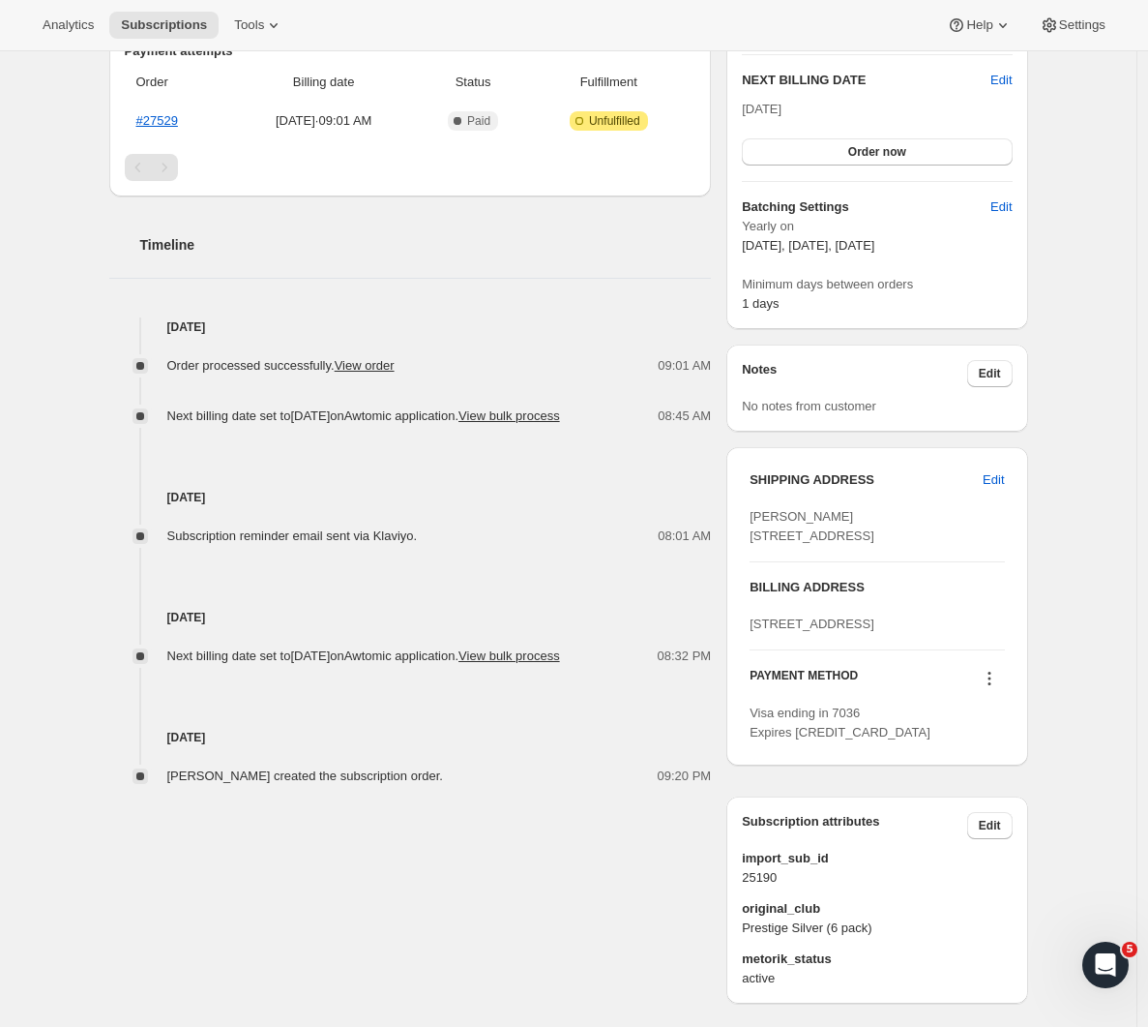
click at [826, 505] on div "SHIPPING ADDRESS Edit [PERSON_NAME] [STREET_ADDRESS]" at bounding box center [877, 507] width 254 height 75
drag, startPoint x: 836, startPoint y: 515, endPoint x: 754, endPoint y: 512, distance: 82.3
click at [754, 512] on div "SHIPPING ADDRESS Edit [PERSON_NAME] [STREET_ADDRESS] BILLING ADDRESS [STREET_AD…" at bounding box center [877, 606] width 301 height 318
copy span "[PERSON_NAME]"
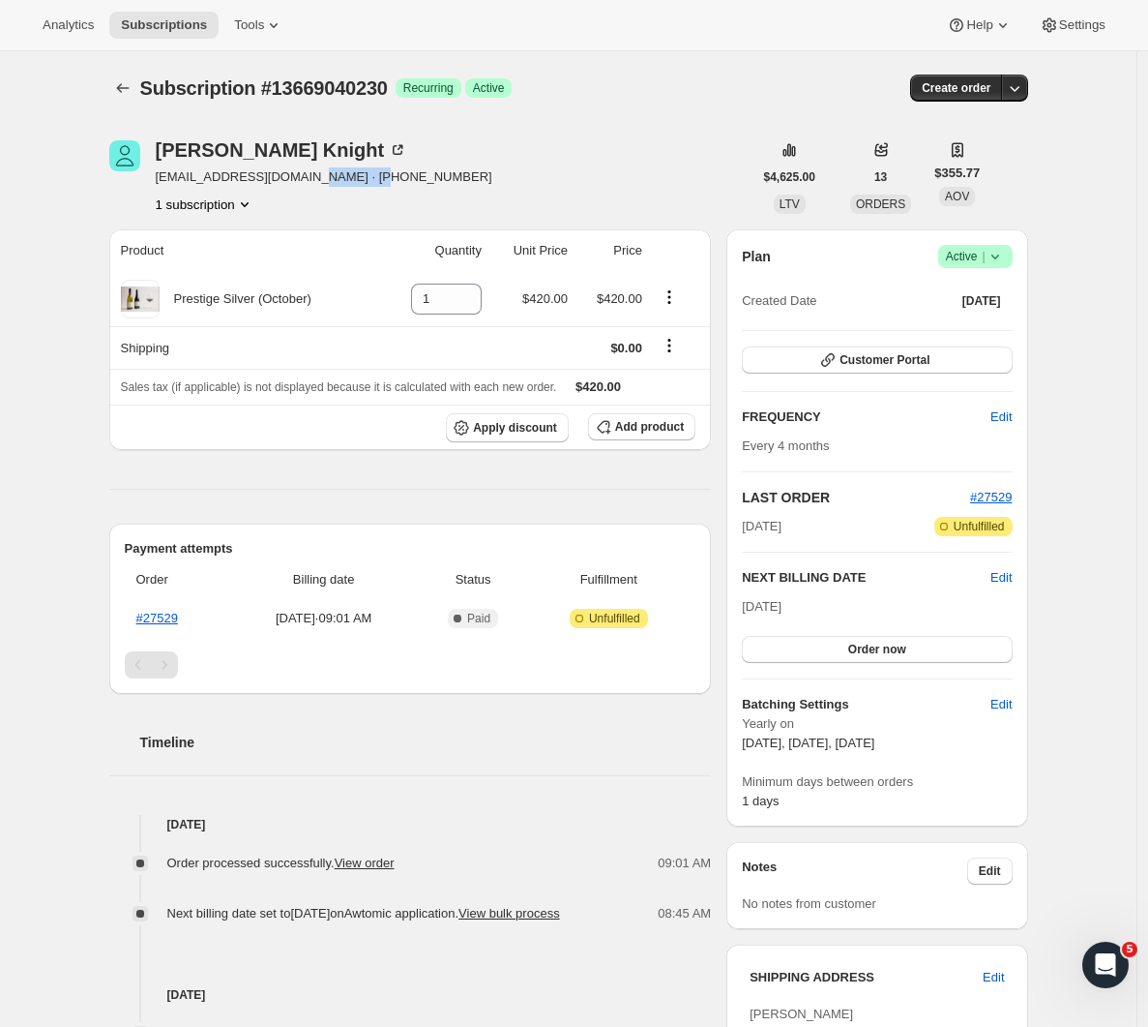
drag, startPoint x: 390, startPoint y: 178, endPoint x: 311, endPoint y: 175, distance: 79.4
click at [311, 175] on div "[PERSON_NAME] [EMAIL_ADDRESS][DOMAIN_NAME] · [PHONE_NUMBER] subscription" at bounding box center [430, 177] width 643 height 74
copy span "6421979261"
drag, startPoint x: 292, startPoint y: 177, endPoint x: 161, endPoint y: 179, distance: 131.6
click at [161, 179] on span "[EMAIL_ADDRESS][DOMAIN_NAME] · [PHONE_NUMBER]" at bounding box center [324, 176] width 337 height 19
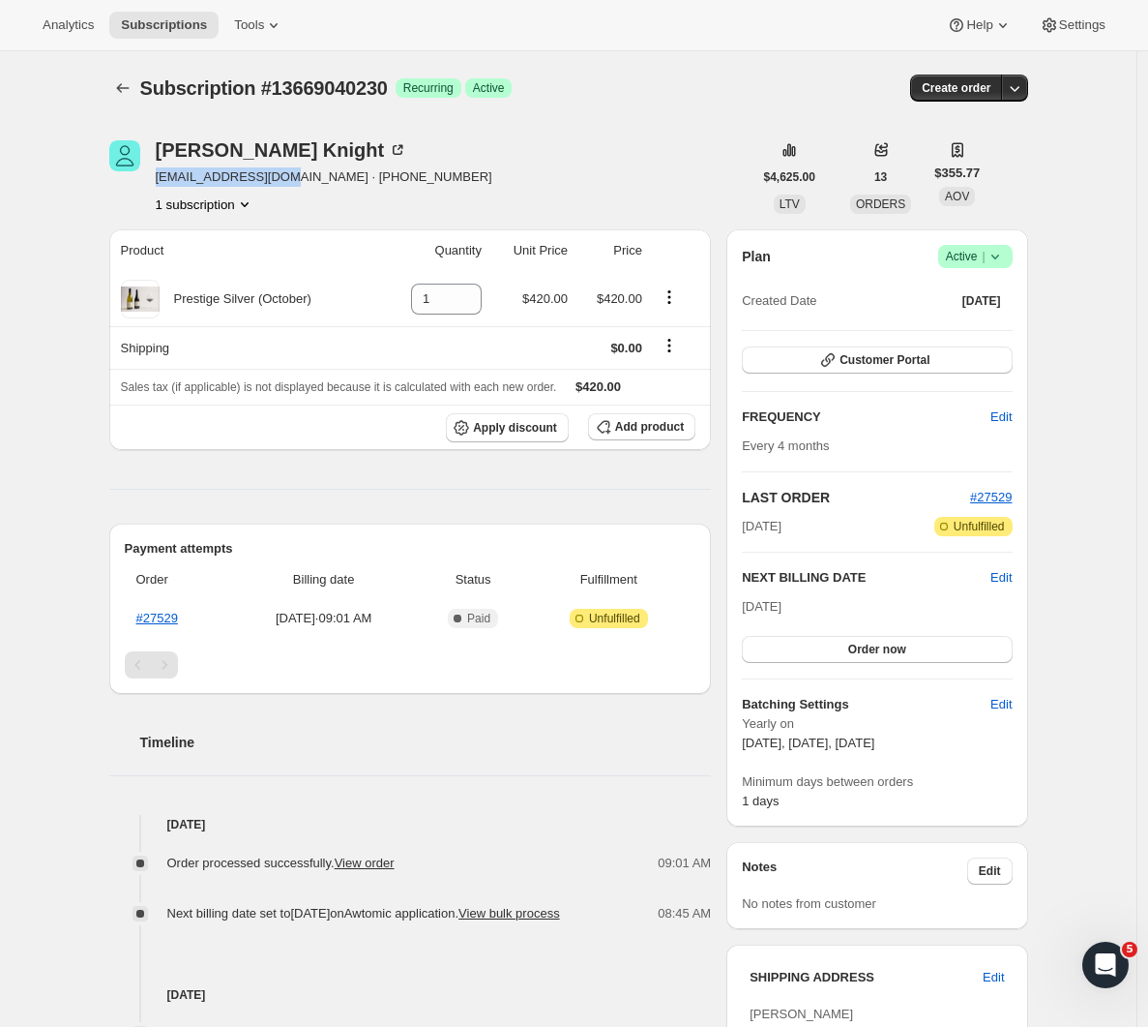
copy span "[EMAIL_ADDRESS][DOMAIN_NAME]"
click at [1072, 267] on div "Subscription #13669040230. This page is ready Subscription #13669040230 Success…" at bounding box center [568, 804] width 1137 height 1507
click at [986, 254] on span "Active |" at bounding box center [975, 256] width 59 height 19
click at [967, 329] on span "Cancel subscription" at bounding box center [974, 327] width 109 height 15
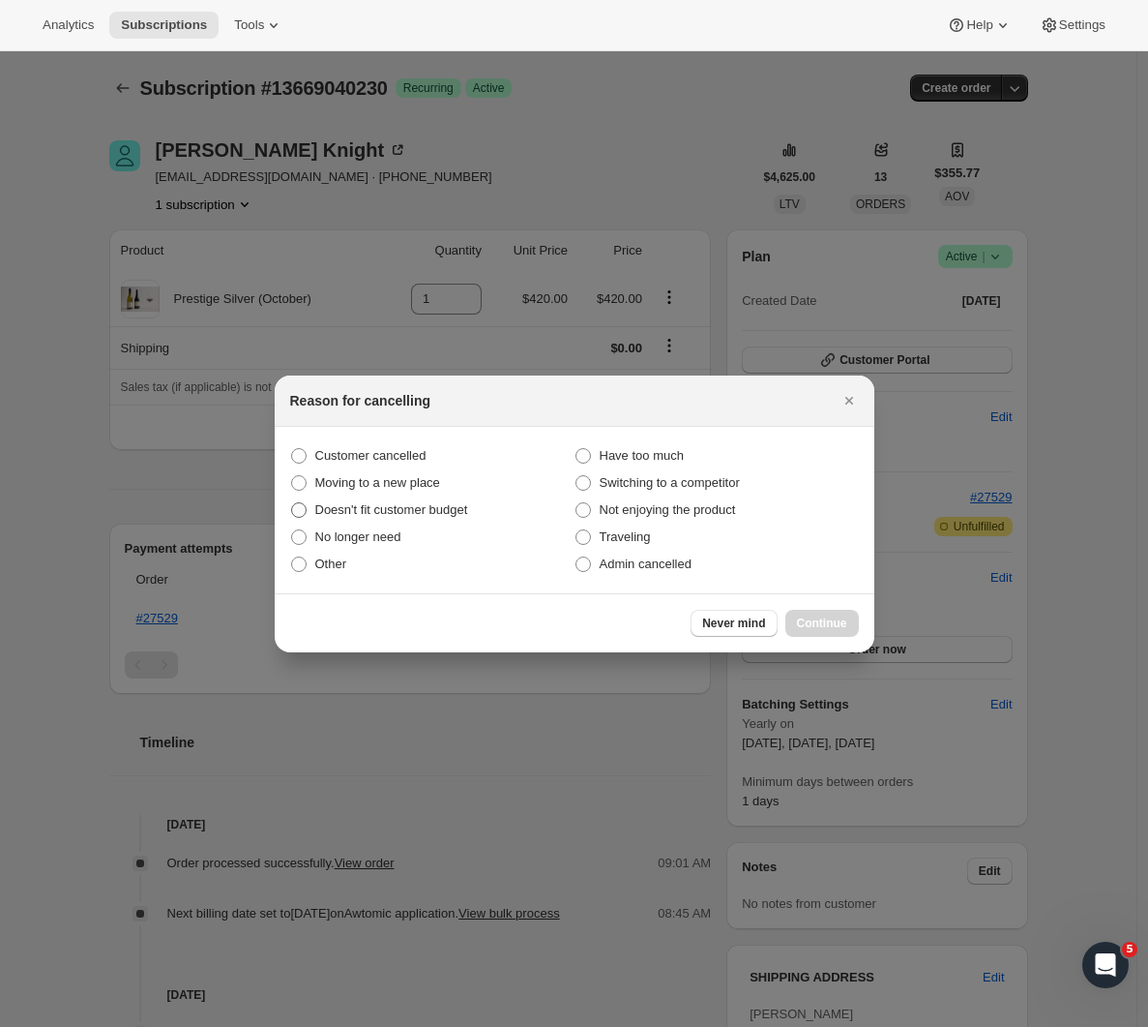
click at [302, 513] on span ":rr4:" at bounding box center [298, 509] width 15 height 15
click at [292, 503] on input "Doesn't fit customer budget" at bounding box center [291, 502] width 1 height 1
radio input "true"
click at [840, 622] on span "Continue" at bounding box center [822, 622] width 50 height 15
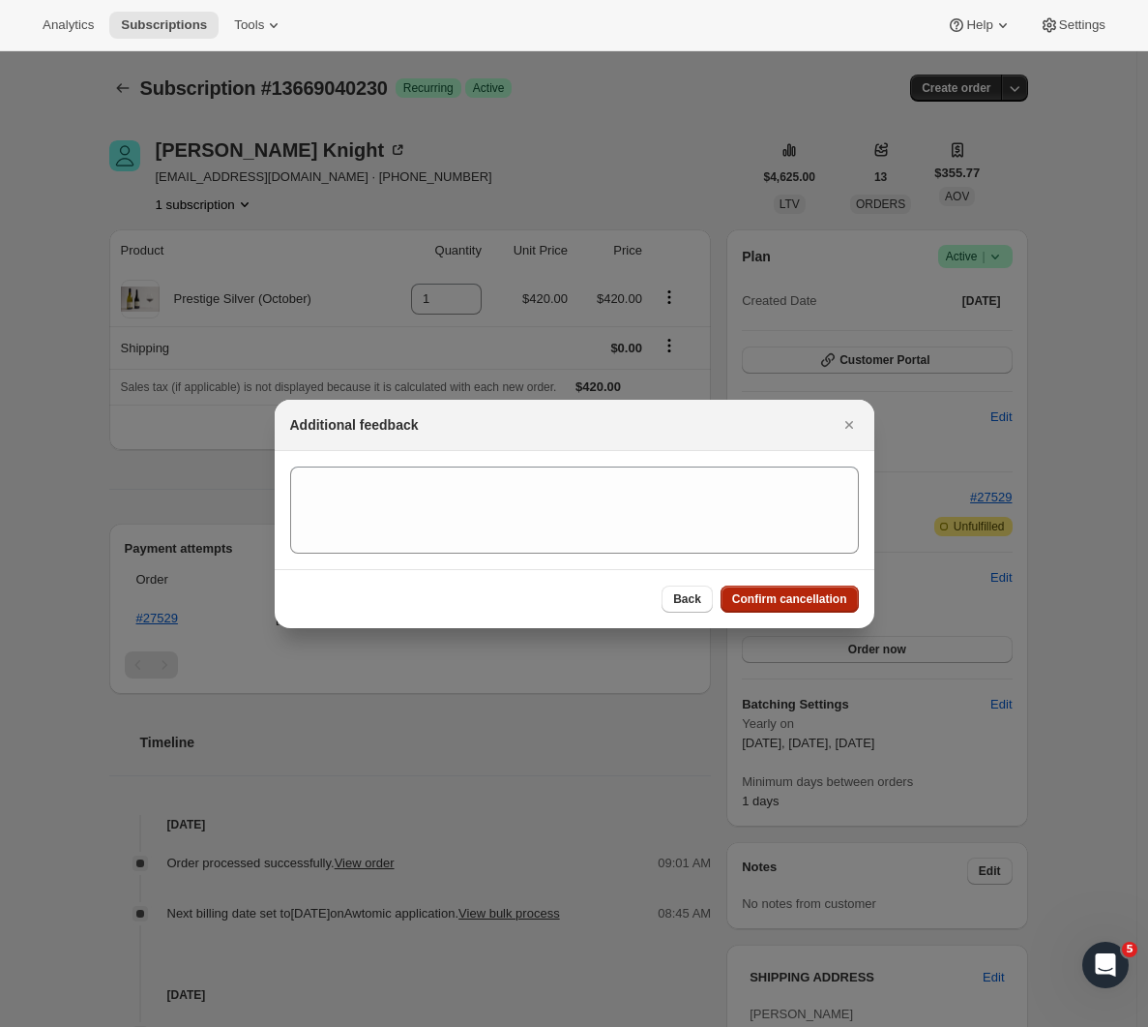
click at [824, 604] on span "Confirm cancellation" at bounding box center [789, 598] width 115 height 15
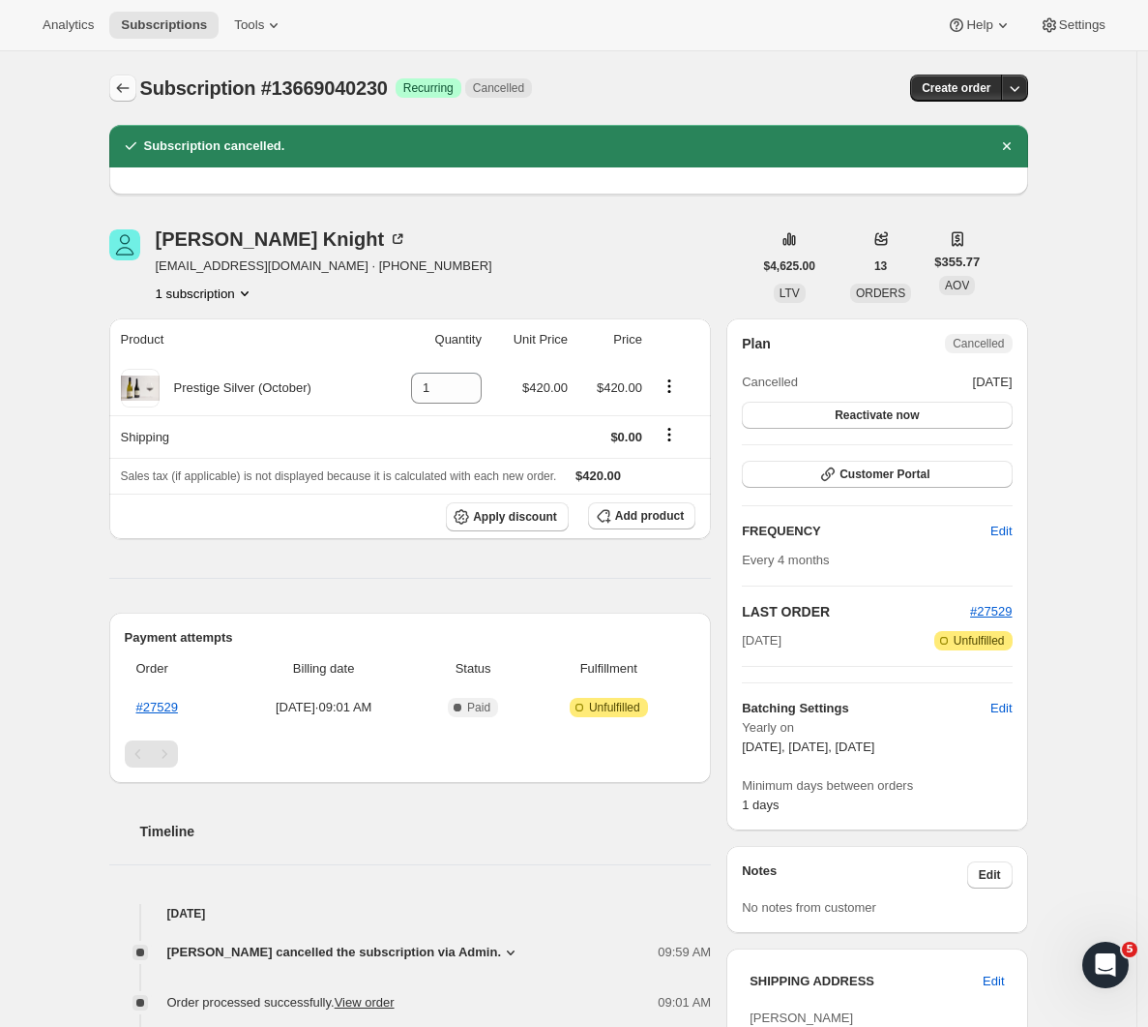
click at [136, 77] on button "Subscriptions" at bounding box center [122, 87] width 27 height 27
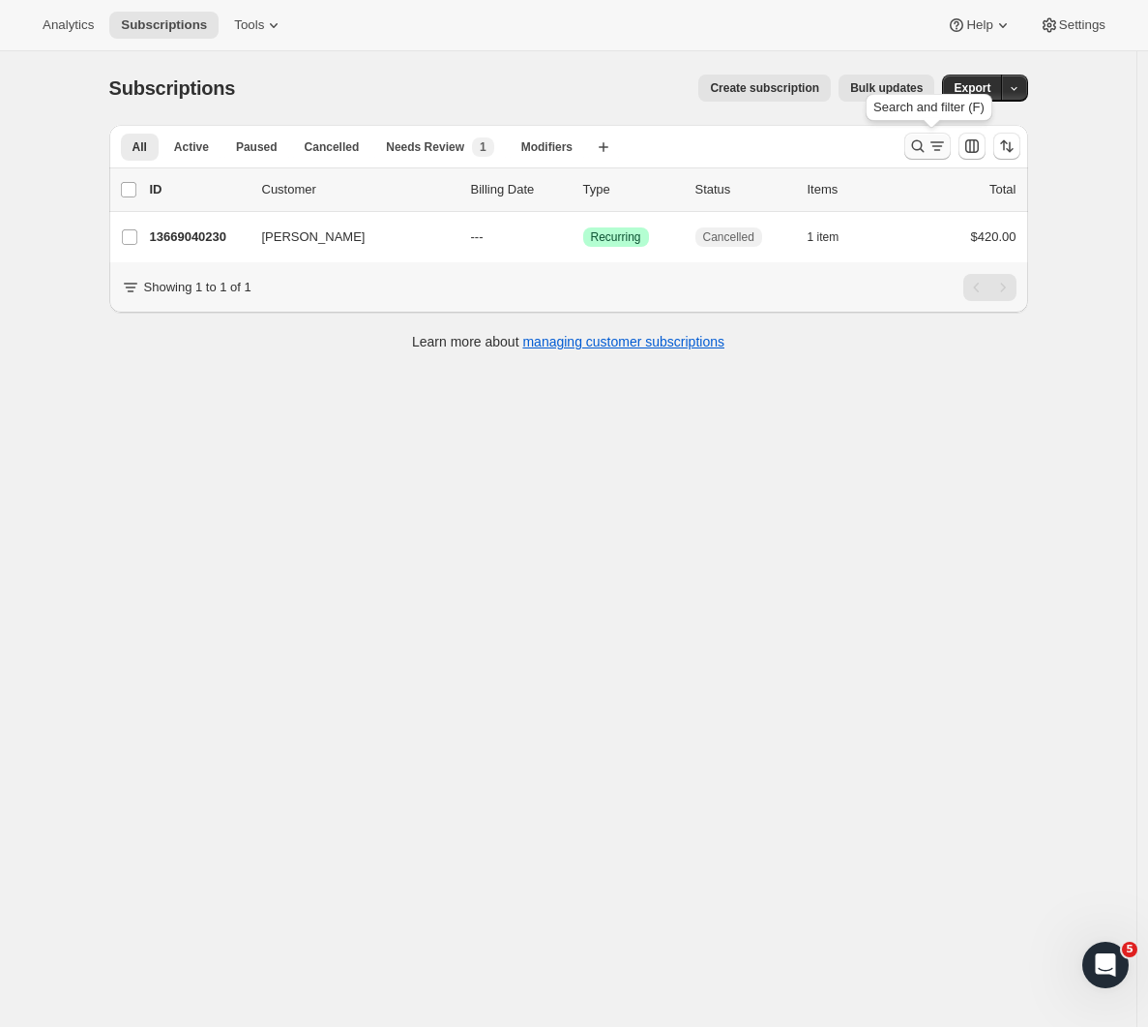
click at [928, 140] on icon "Search and filter results" at bounding box center [917, 145] width 19 height 19
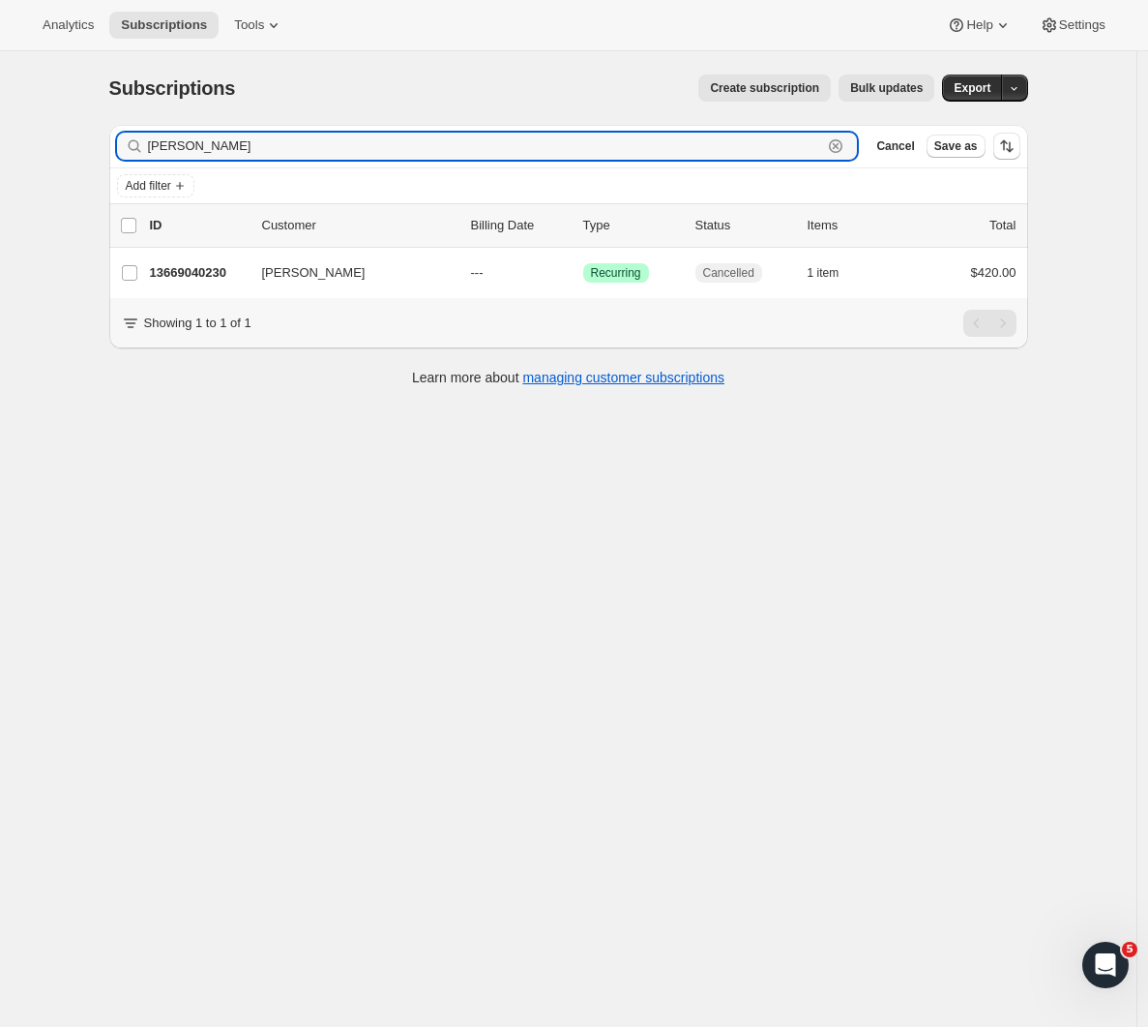
drag, startPoint x: 240, startPoint y: 149, endPoint x: 71, endPoint y: 145, distance: 169.4
click at [72, 145] on div "Subscriptions. This page is ready Subscriptions Create subscription Bulk update…" at bounding box center [568, 564] width 1137 height 1027
paste input "[PERSON_NAME]"
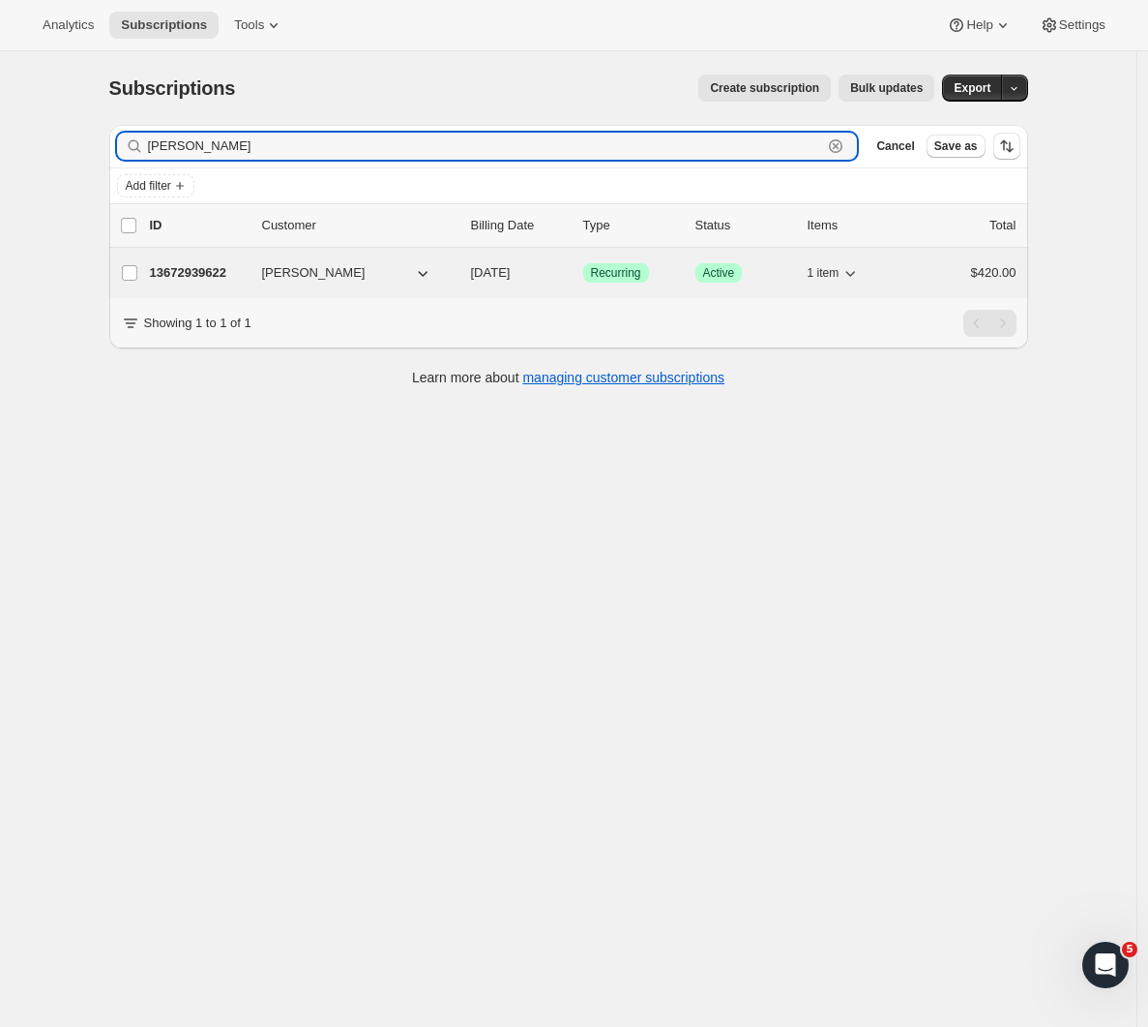
type input "[PERSON_NAME]"
click at [195, 260] on div "13672939622 [PERSON_NAME] [DATE] Success Recurring Success Active 1 item $420.00" at bounding box center [583, 272] width 867 height 27
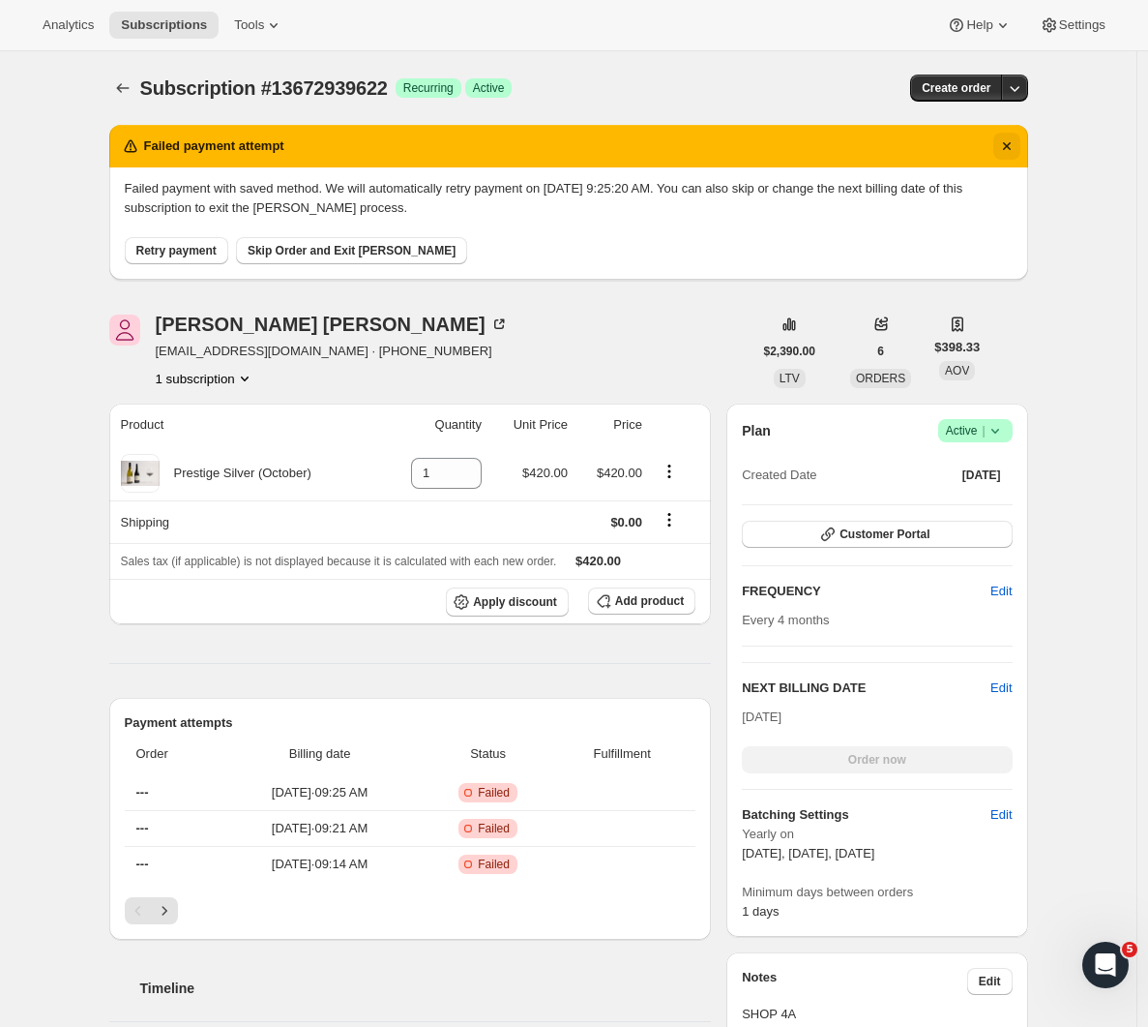
click at [1014, 142] on icon "Dismiss notification" at bounding box center [1006, 145] width 19 height 19
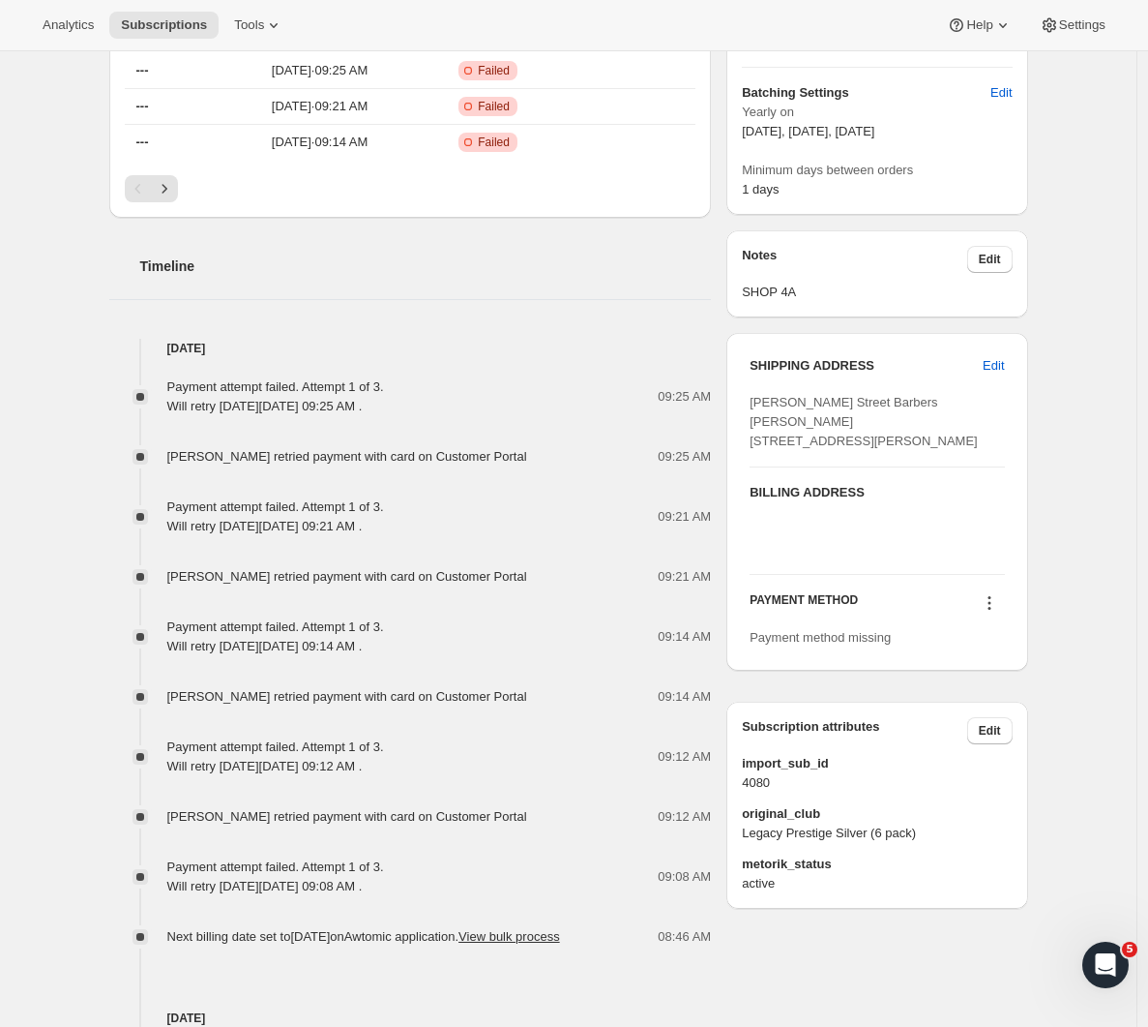
scroll to position [747, 0]
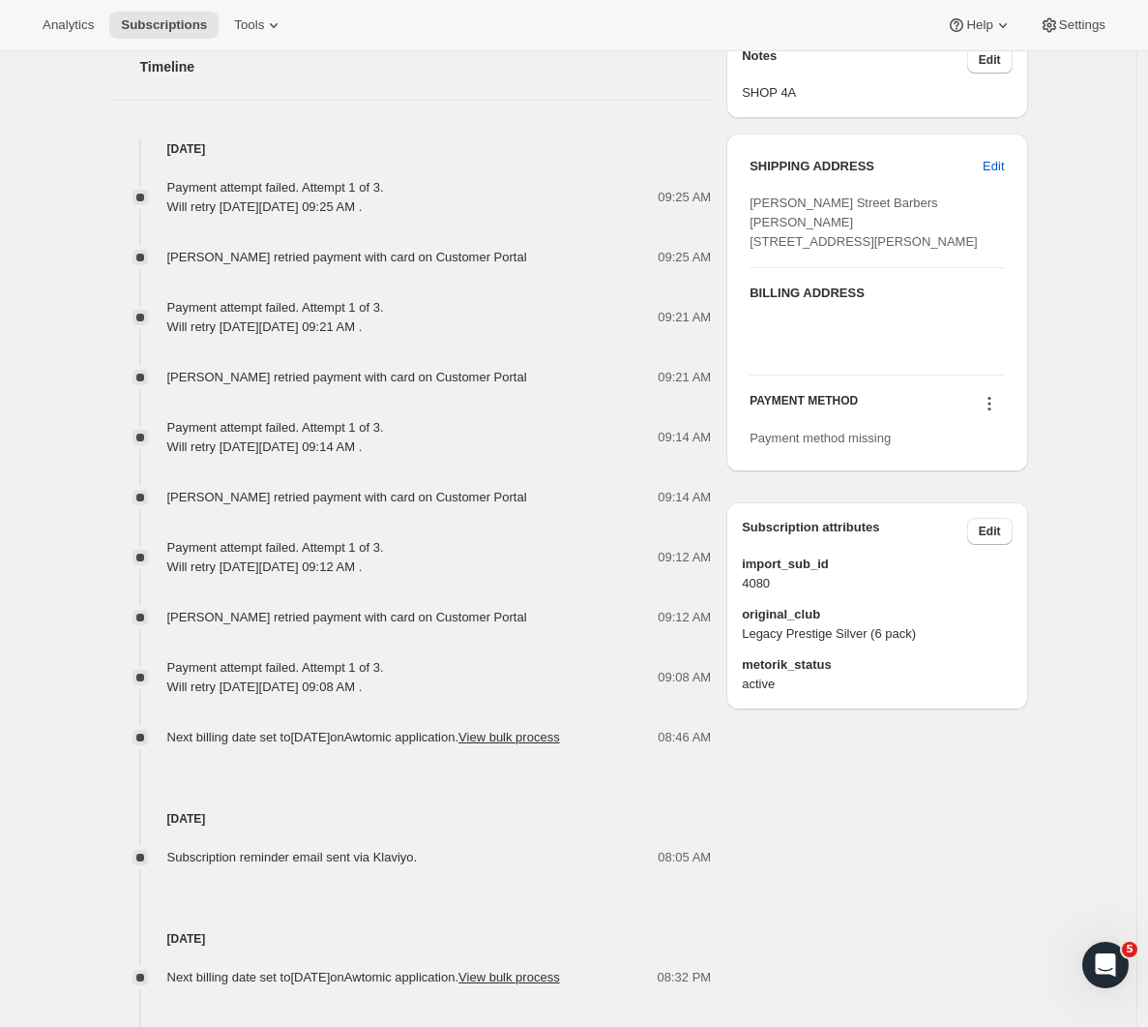
click at [999, 413] on icon at bounding box center [989, 403] width 19 height 19
click at [991, 497] on span "Select payment method" at bounding box center [990, 500] width 133 height 15
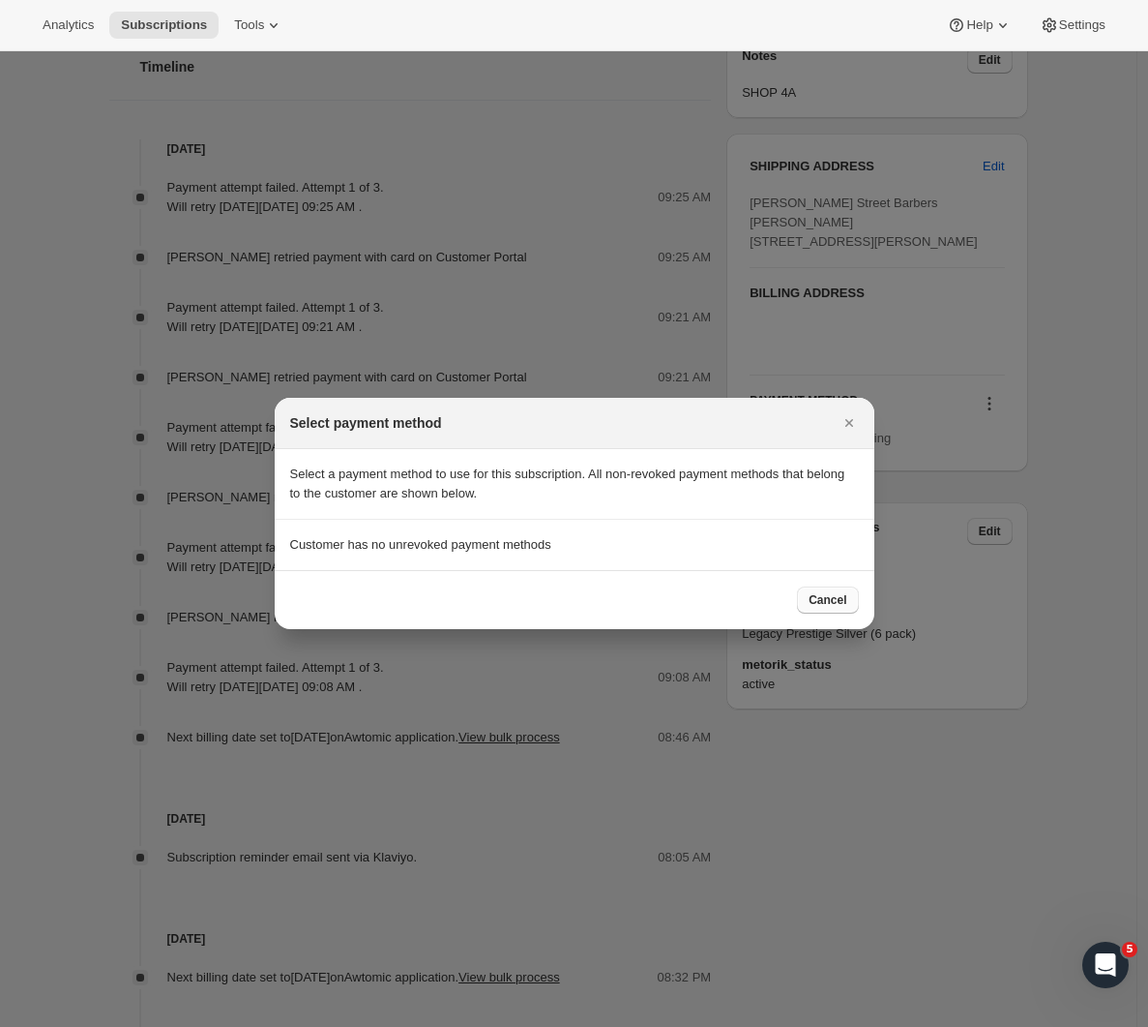
click at [830, 601] on span "Cancel" at bounding box center [828, 599] width 38 height 15
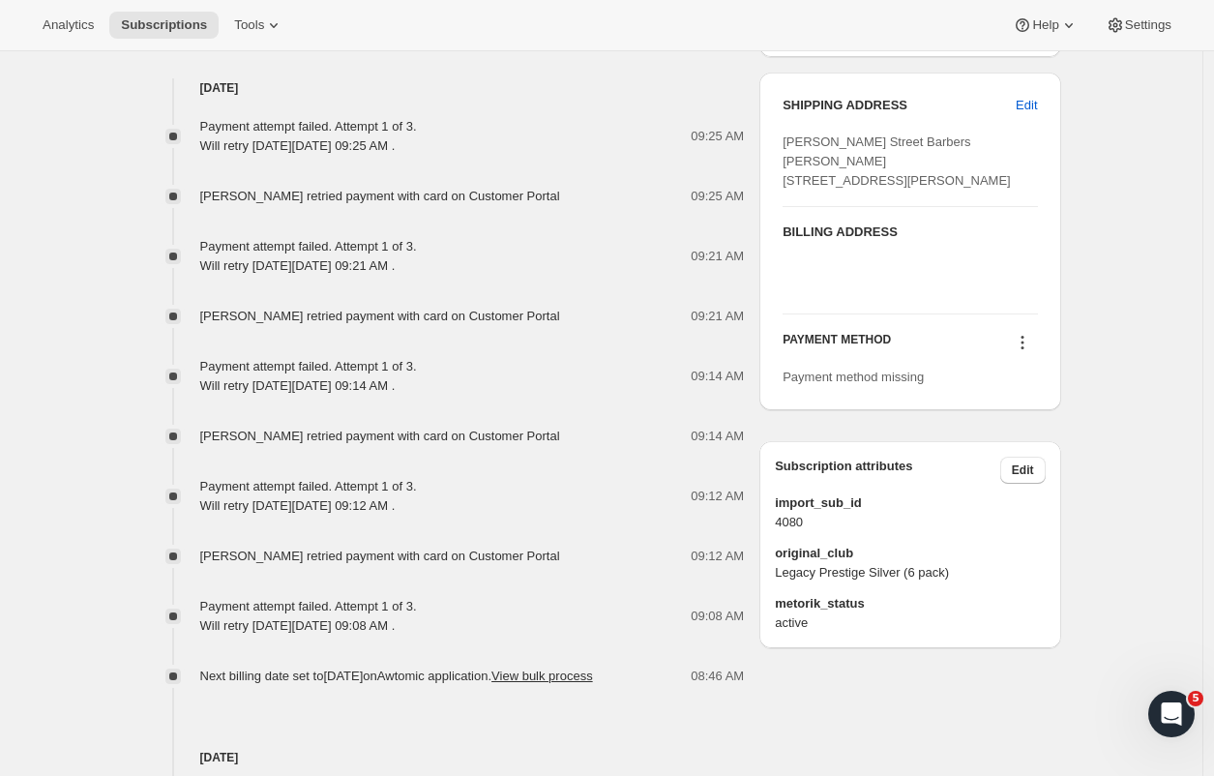
scroll to position [816, 0]
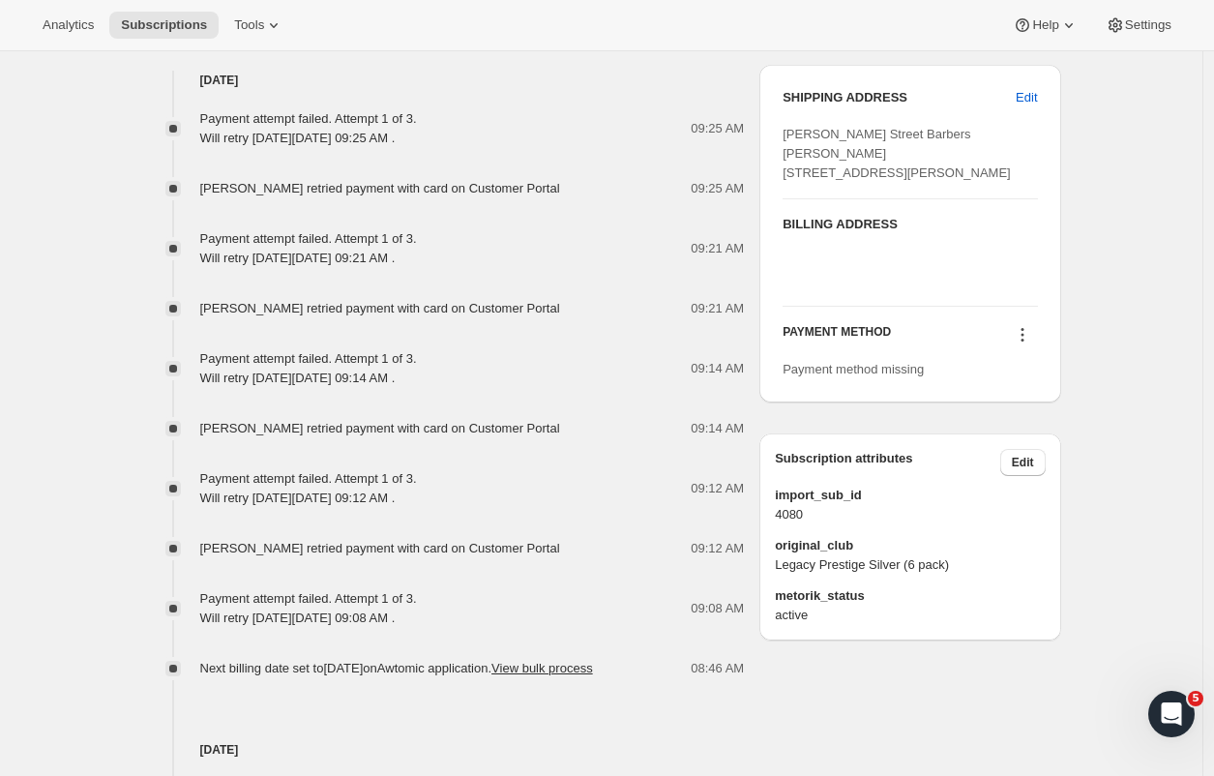
click at [1030, 344] on icon at bounding box center [1022, 334] width 19 height 19
click at [1006, 458] on span "Add credit card" at bounding box center [999, 465] width 84 height 15
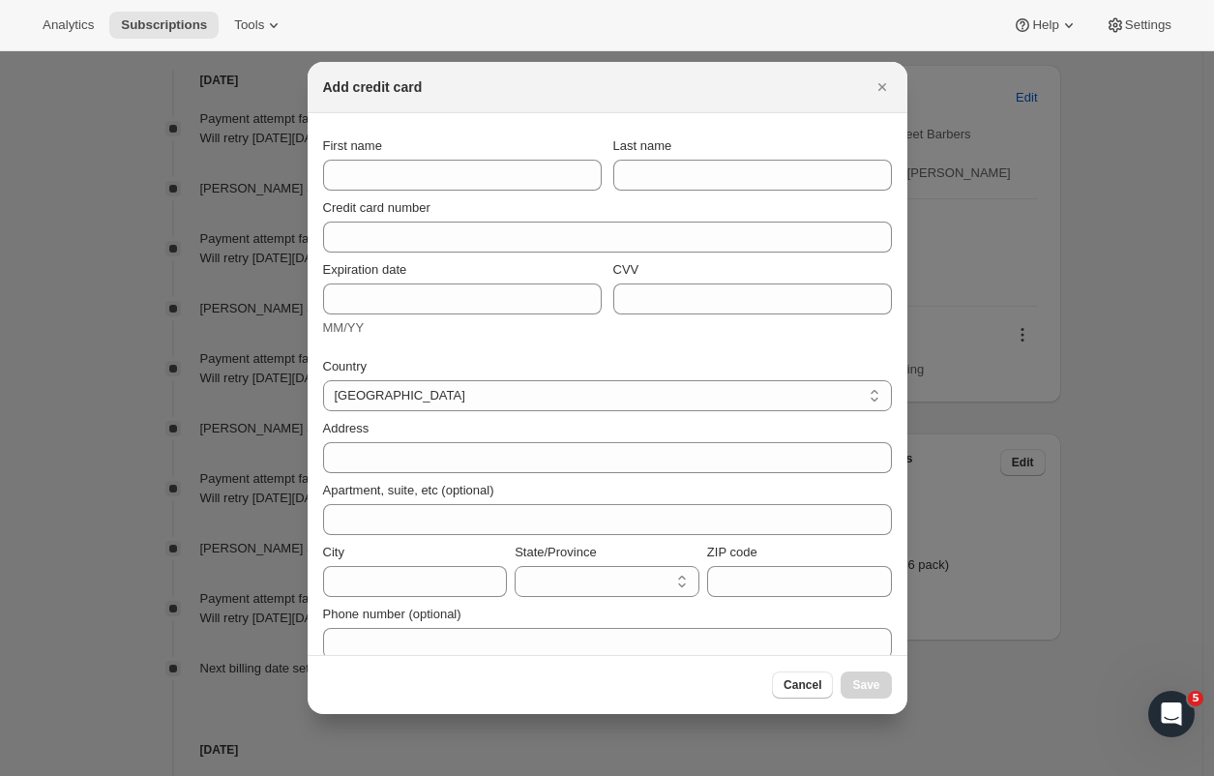
select select "AUK"
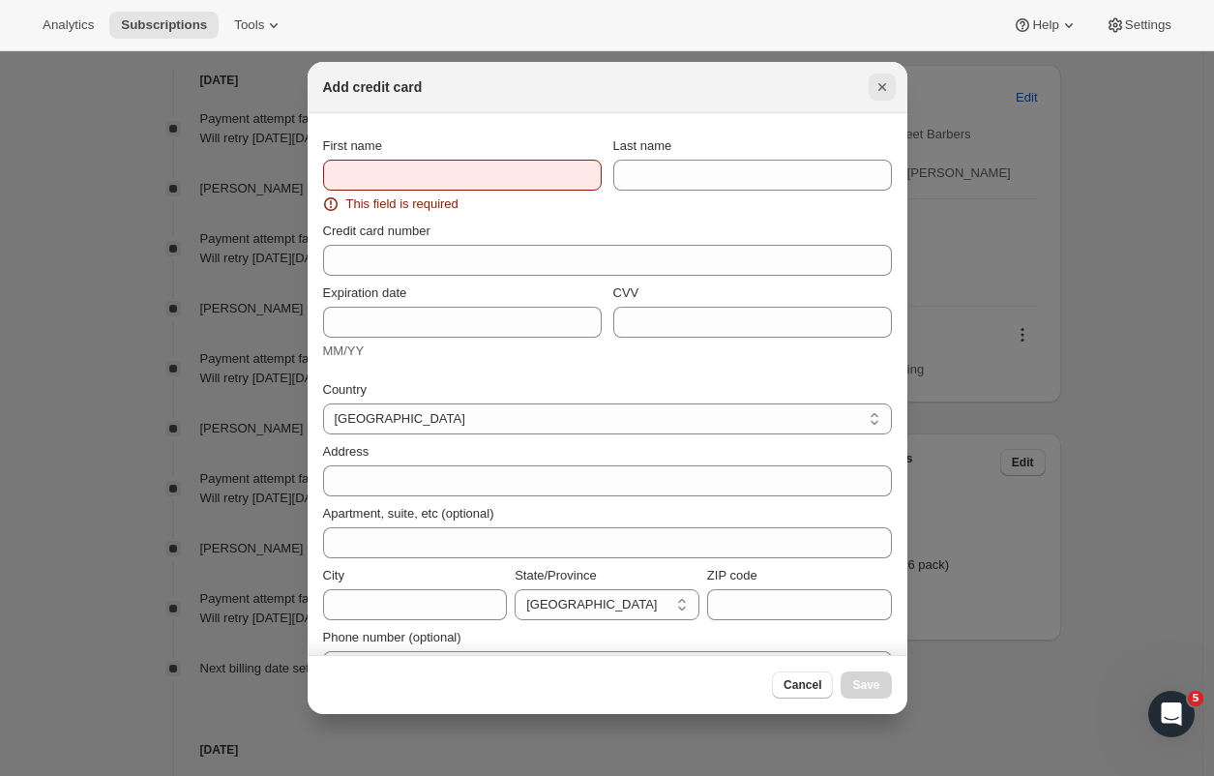
click at [878, 88] on icon "Close" at bounding box center [882, 86] width 19 height 19
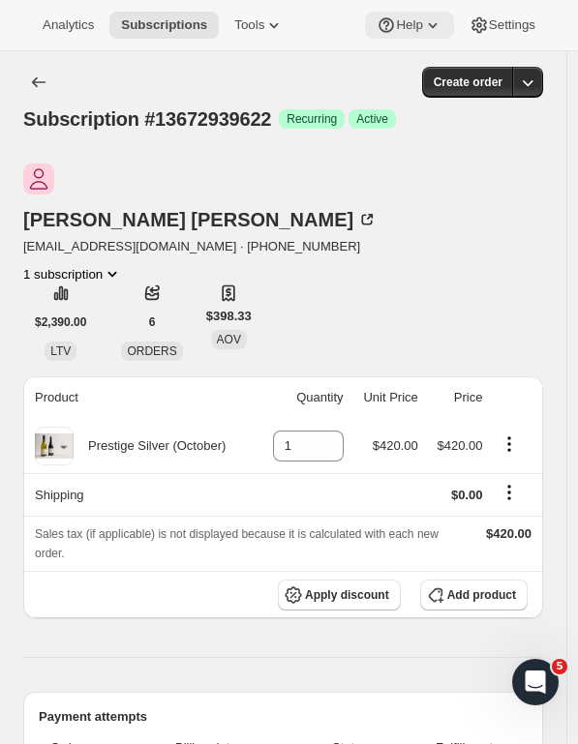
scroll to position [0, 0]
